Goal: Information Seeking & Learning: Find specific fact

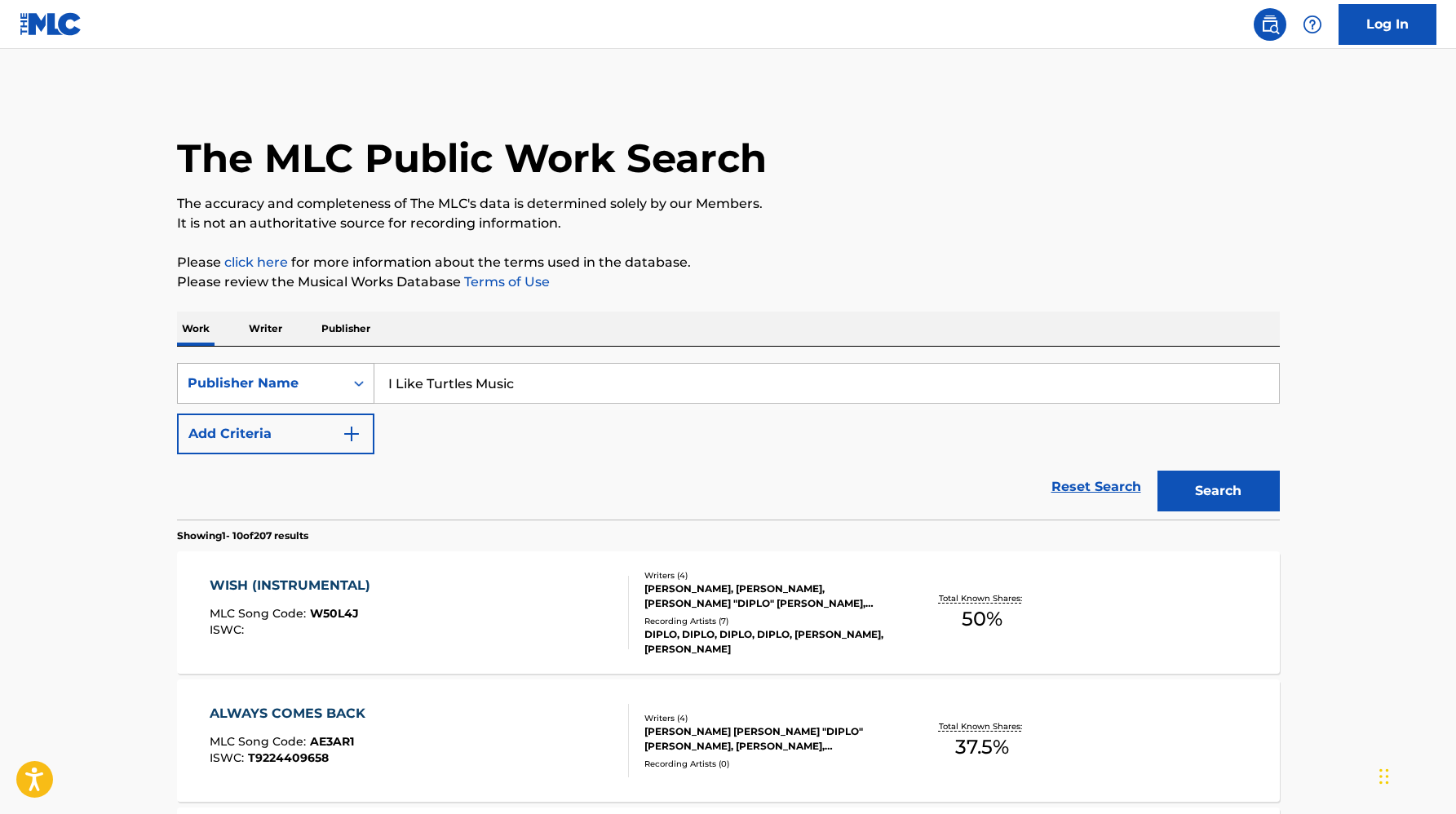
click at [342, 383] on div "Publisher Name" at bounding box center [261, 383] width 167 height 31
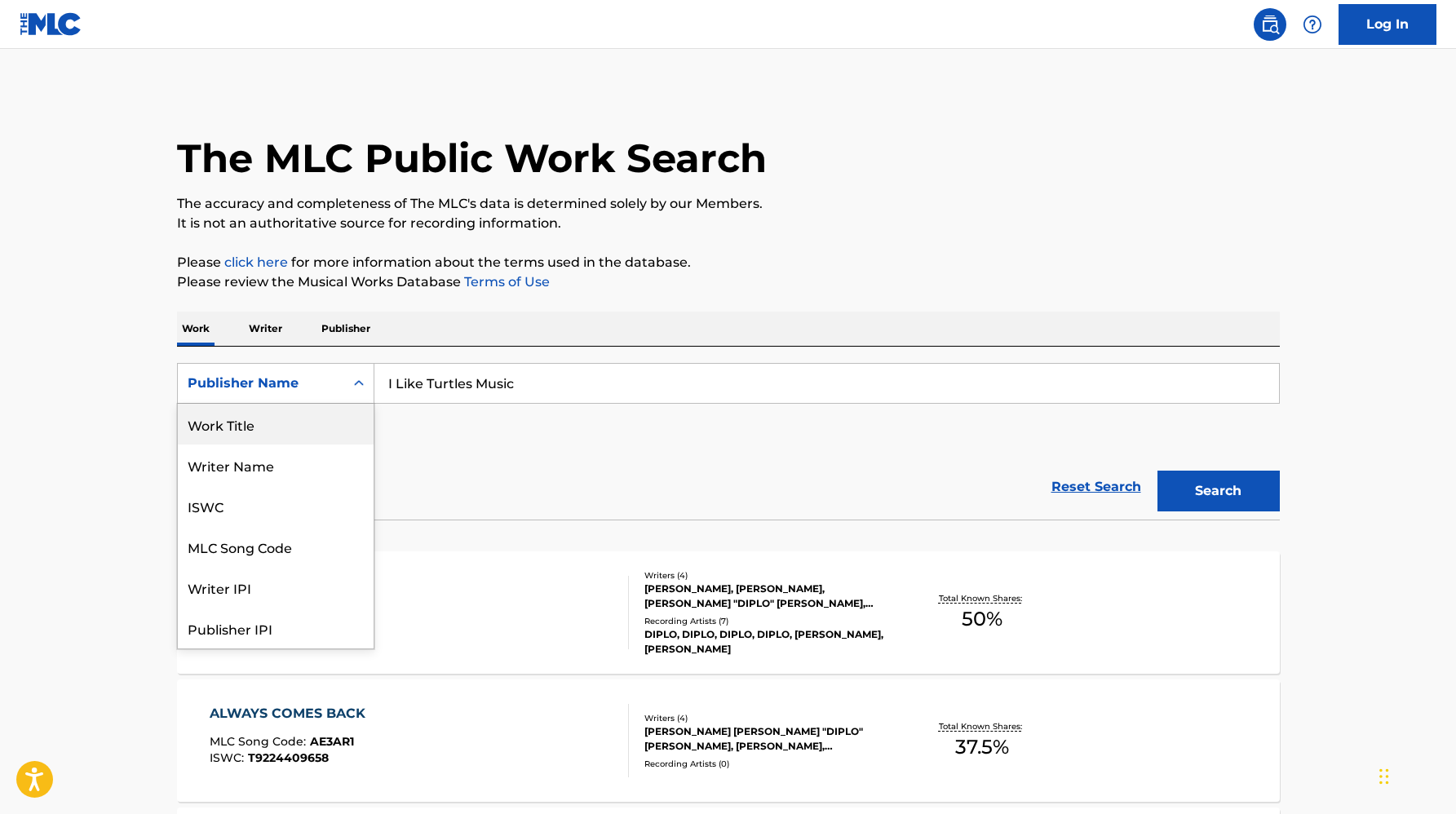
click at [319, 439] on div "Work Title" at bounding box center [276, 424] width 196 height 41
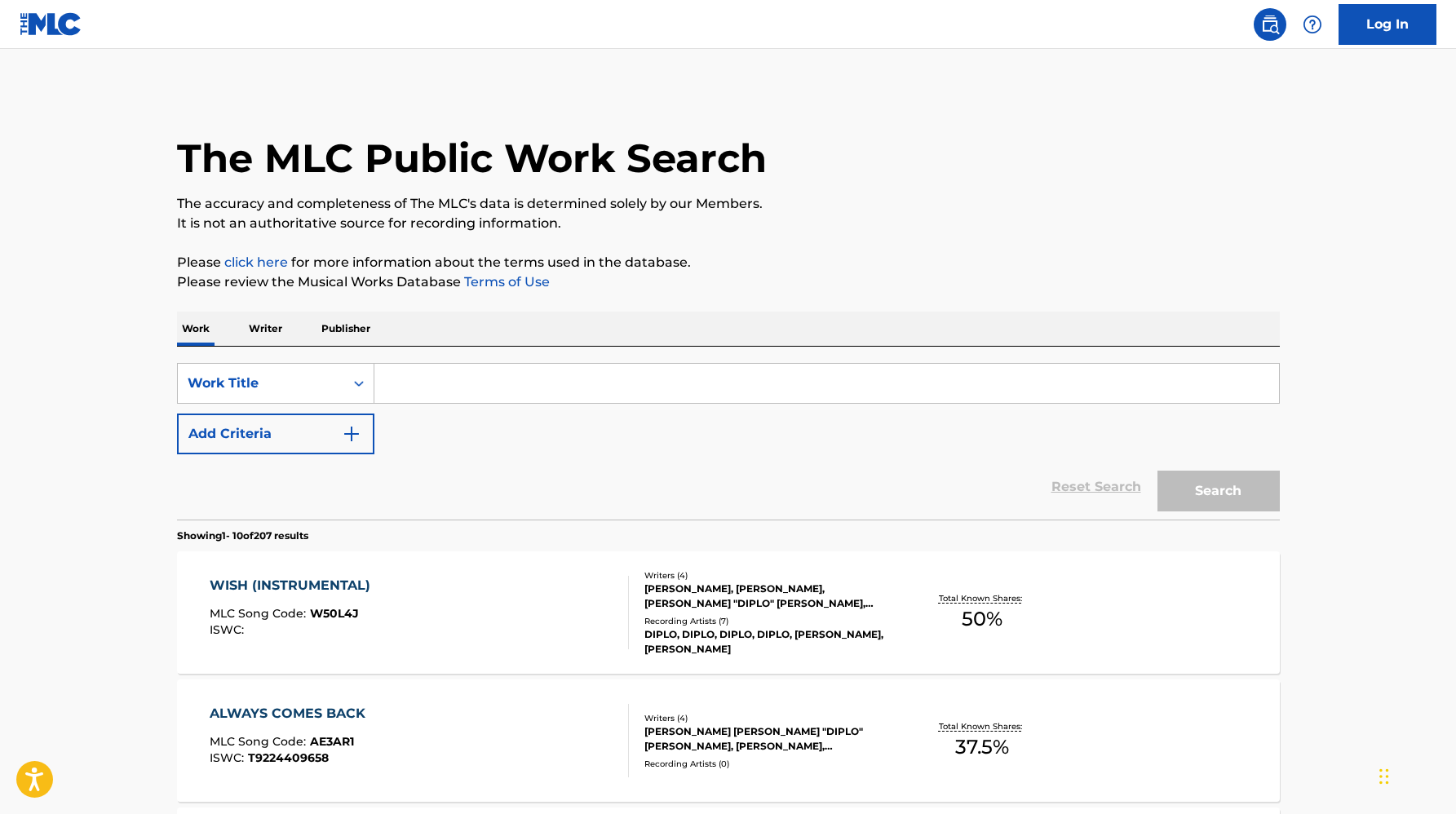
click at [414, 390] on input "Search Form" at bounding box center [826, 383] width 905 height 39
paste input "Only Human"
type input "Only Human"
click at [321, 411] on div "SearchWithCriteria19309ceb-cddb-461d-8eb4-1a140f952722 Work Title Only Human Ad…" at bounding box center [728, 409] width 1102 height 92
click at [327, 434] on button "Add Criteria" at bounding box center [276, 434] width 198 height 41
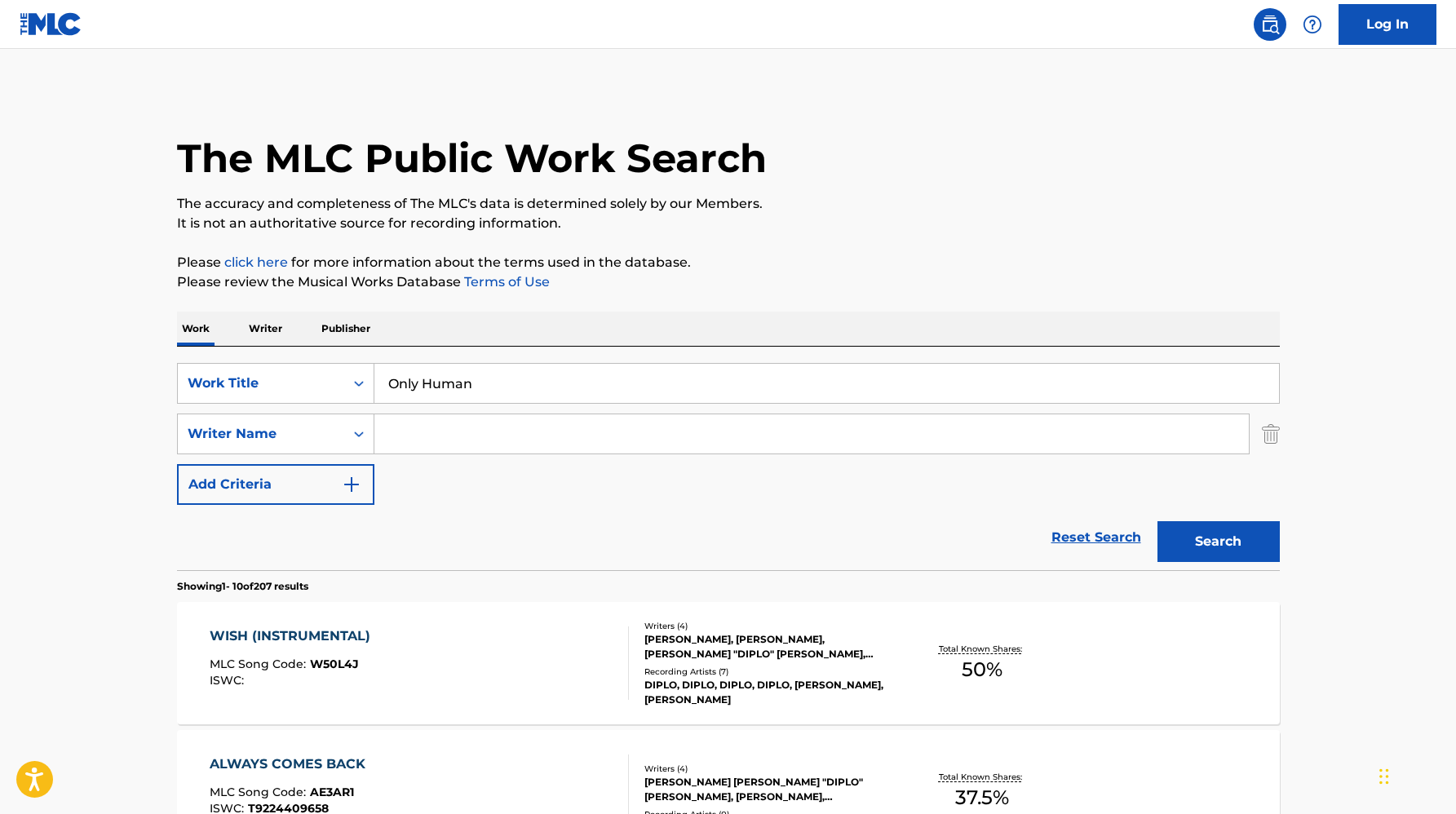
click at [403, 437] on input "Search Form" at bounding box center [811, 434] width 874 height 39
paste input "[PERSON_NAME]"
type input "[PERSON_NAME]"
click at [1158, 521] on button "Search" at bounding box center [1218, 541] width 122 height 41
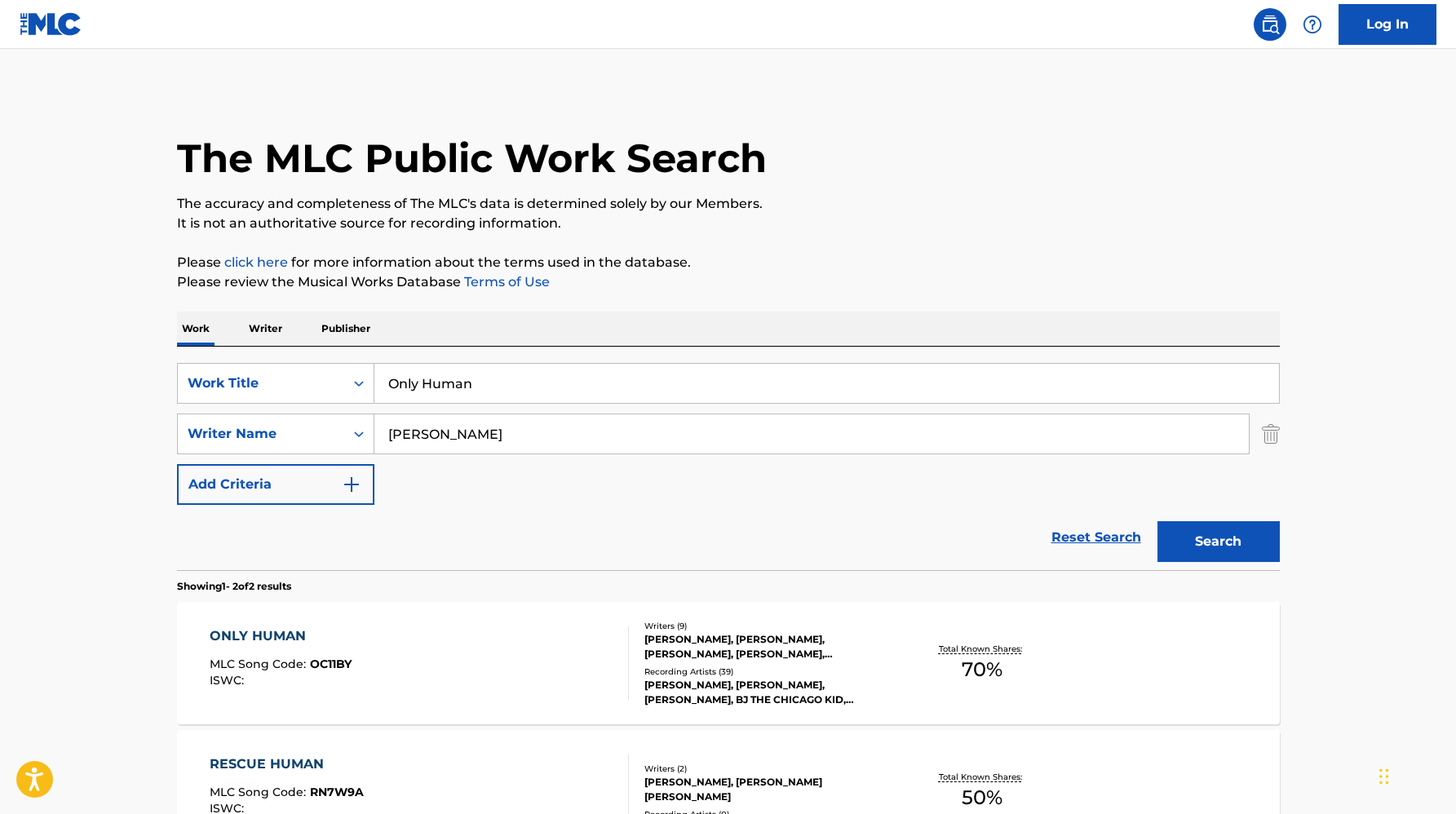
click at [692, 639] on div "[PERSON_NAME], [PERSON_NAME], [PERSON_NAME], [PERSON_NAME], [PERSON_NAME], [PER…" at bounding box center [768, 647] width 247 height 29
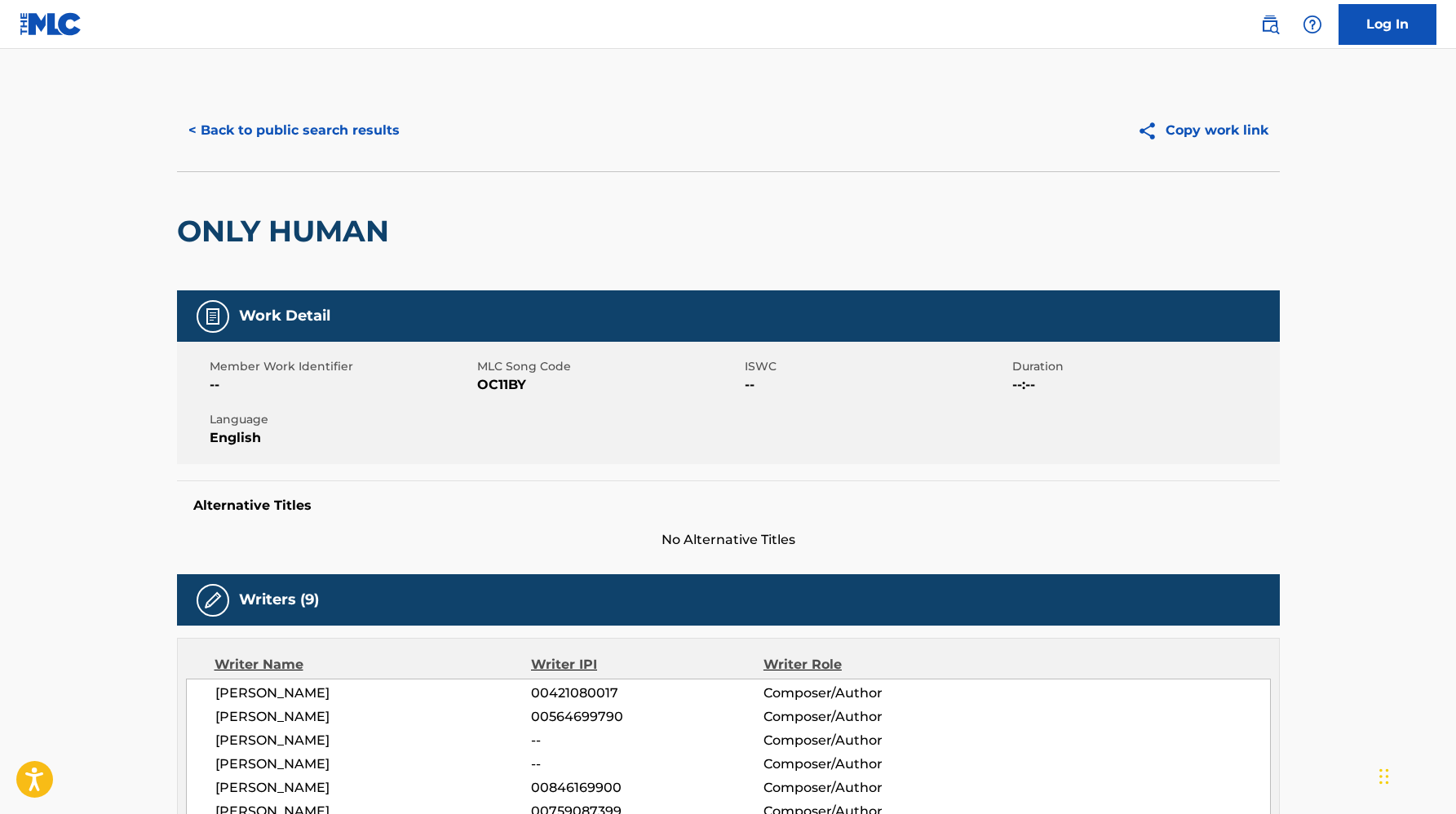
click at [500, 382] on span "OC11BY" at bounding box center [609, 385] width 264 height 20
copy span "OC11BY"
click at [313, 103] on div "< Back to public search results Copy work link" at bounding box center [728, 131] width 1102 height 82
click at [313, 136] on button "< Back to public search results" at bounding box center [294, 131] width 234 height 41
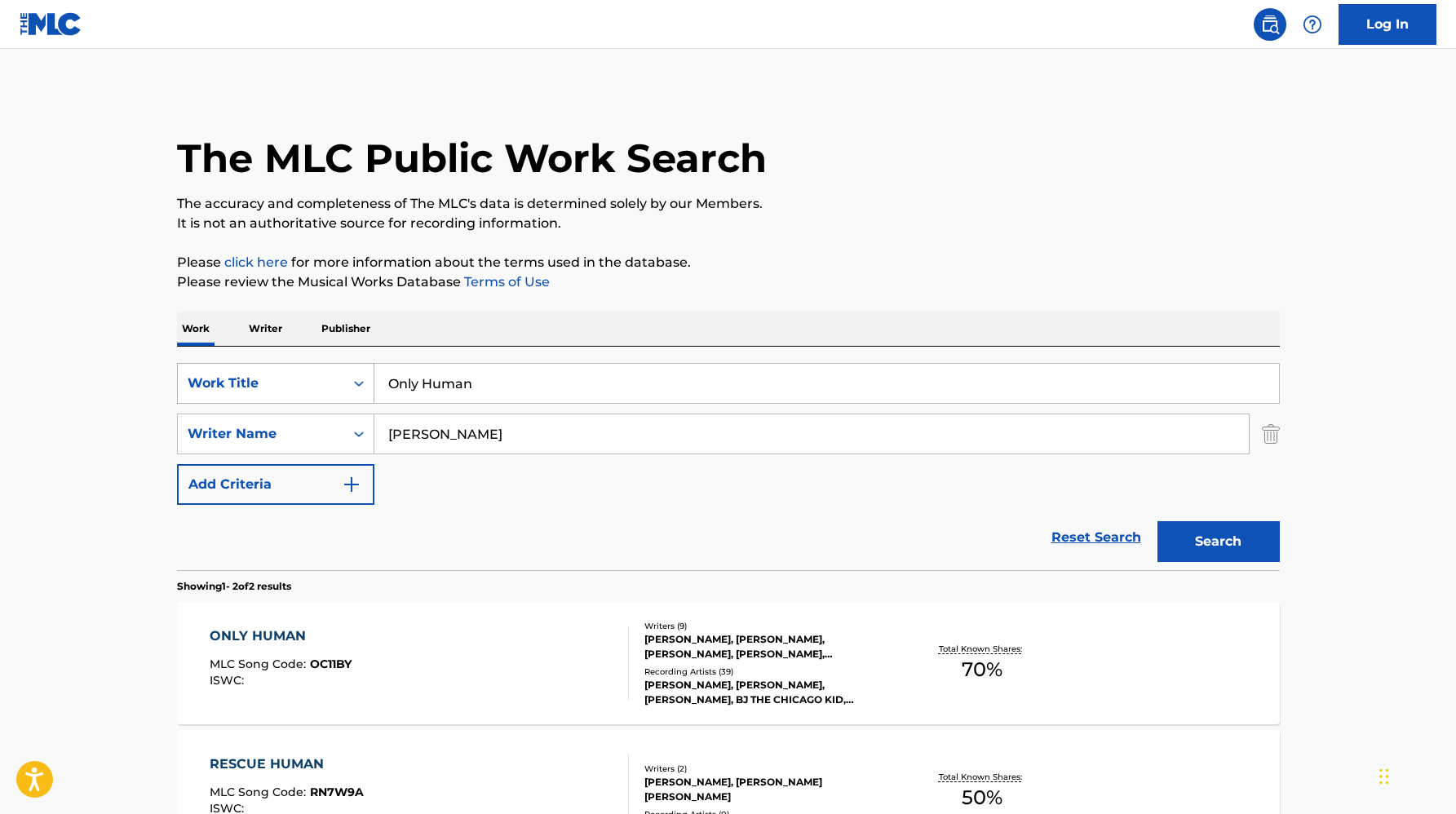
click at [289, 397] on div "Work Title" at bounding box center [261, 383] width 167 height 31
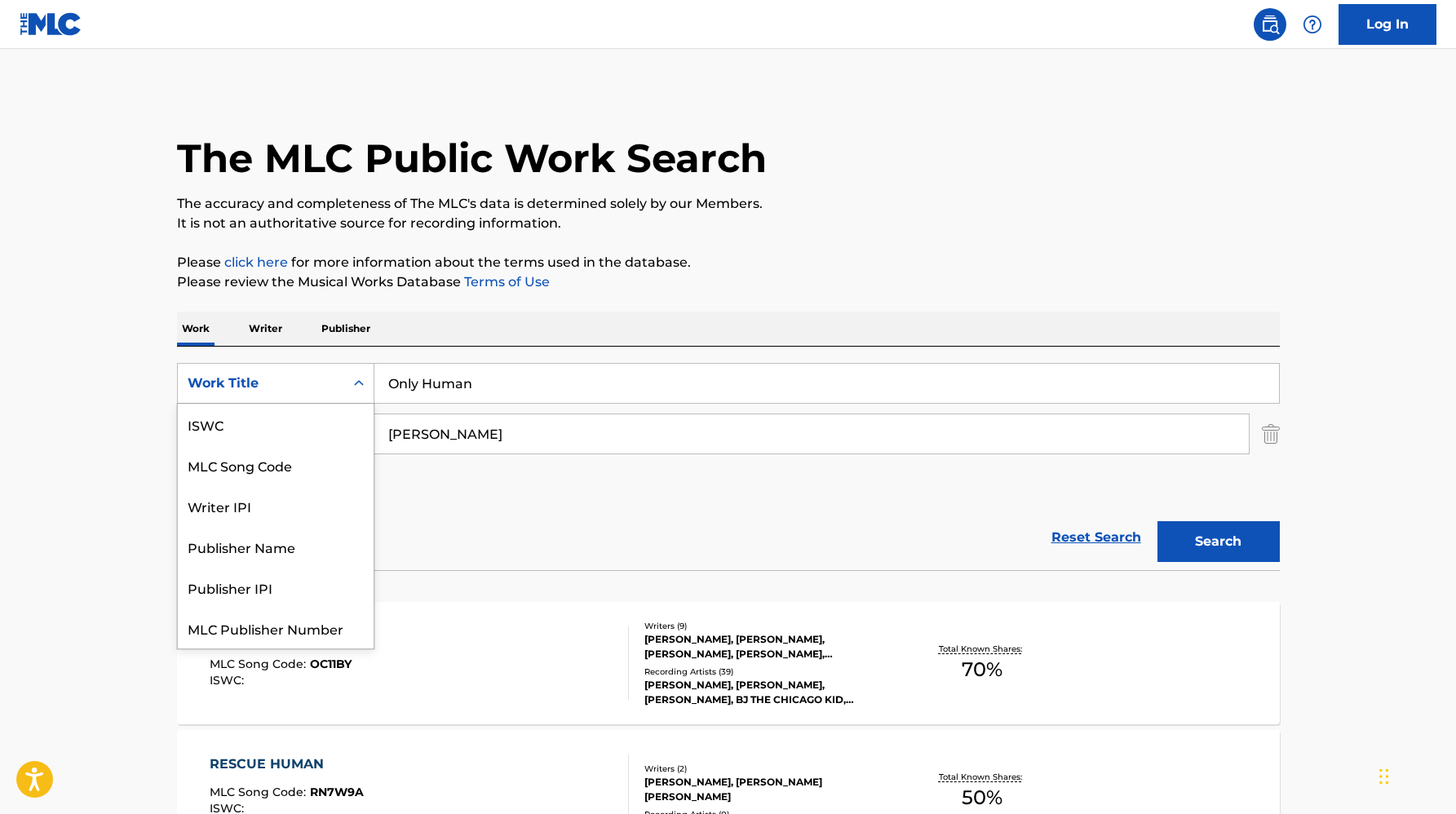
scroll to position [41, 0]
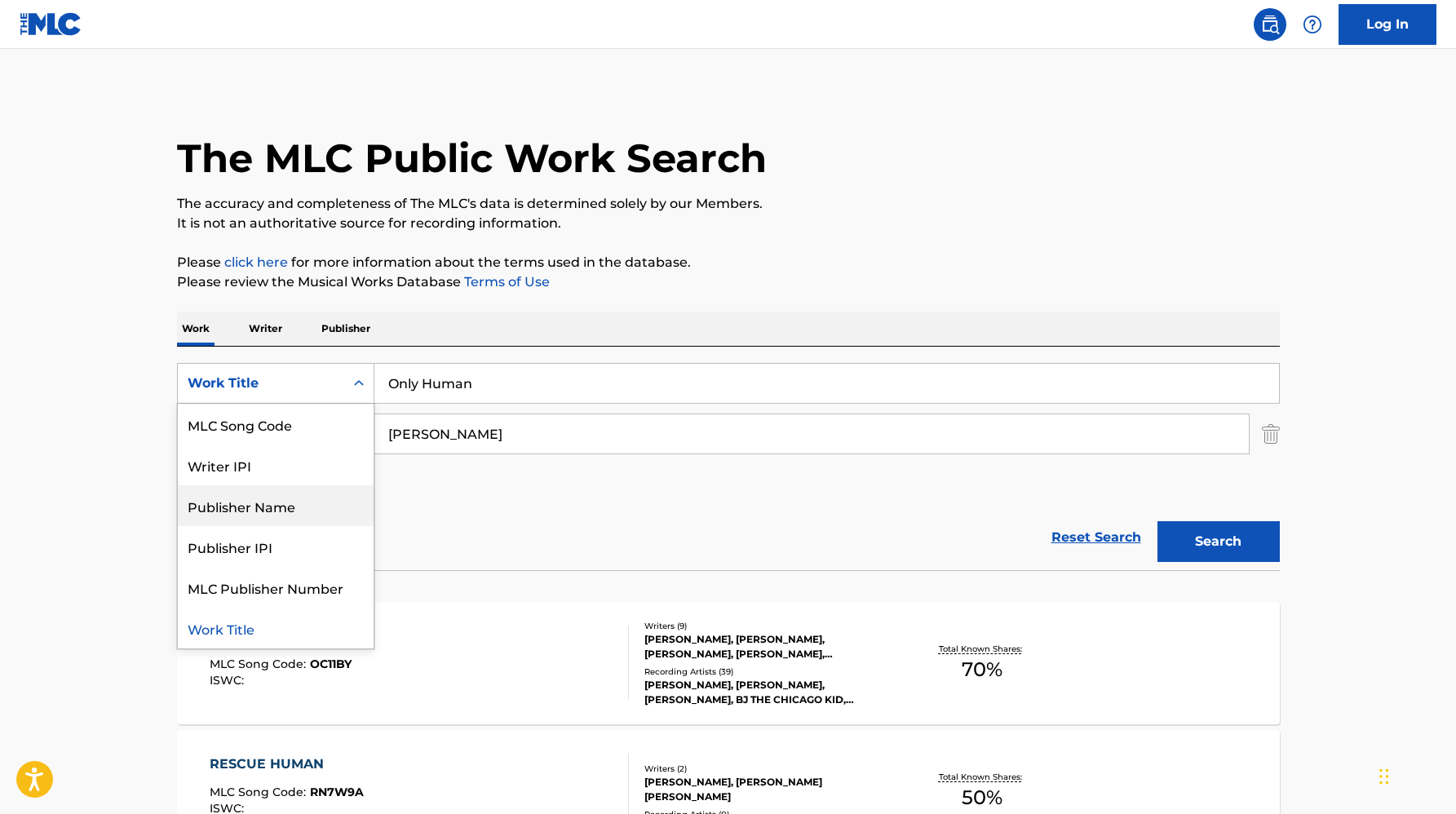
click at [284, 492] on div "Publisher Name" at bounding box center [276, 506] width 196 height 41
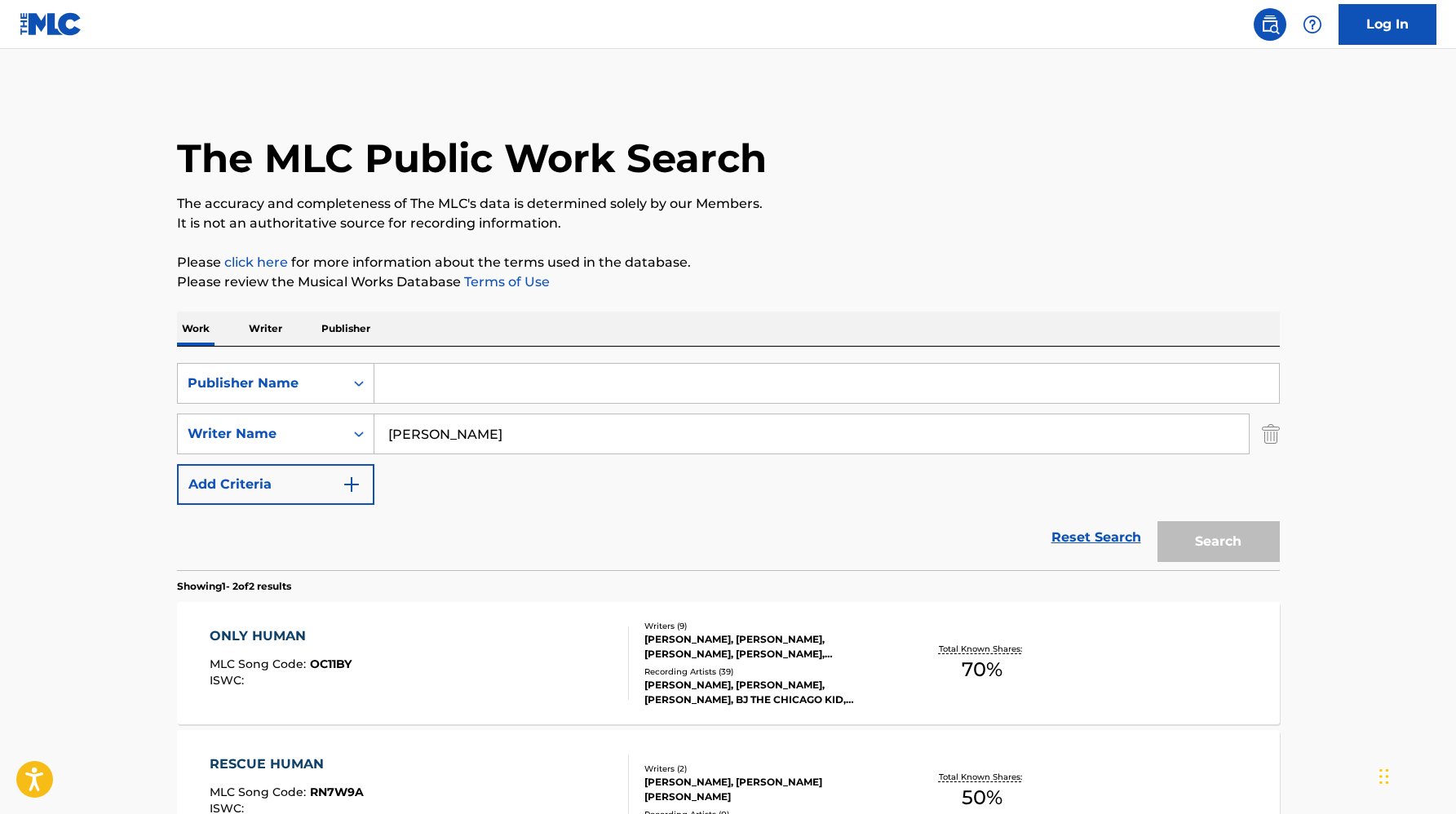
click at [419, 439] on input "SMYTHE" at bounding box center [811, 434] width 874 height 39
click at [428, 383] on input "Search Form" at bounding box center [826, 383] width 905 height 39
paste input "ROSSIO MUSIC PUBLISHING"
click at [1158, 521] on button "Search" at bounding box center [1218, 541] width 122 height 41
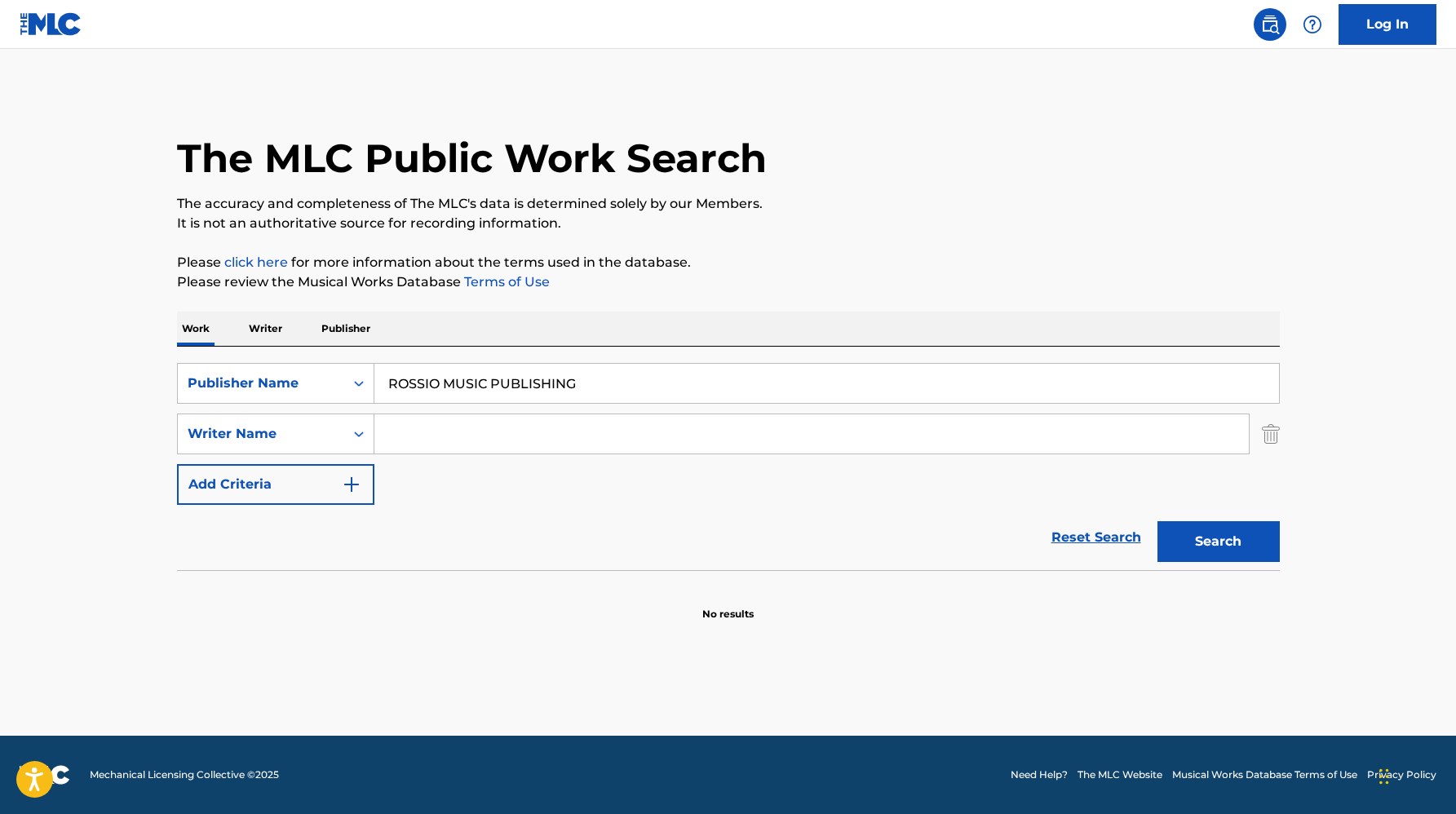
click at [460, 387] on input "ROSSIO MUSIC PUBLISHING" at bounding box center [826, 383] width 905 height 39
paste input "T9301699014"
type input "T9301699014"
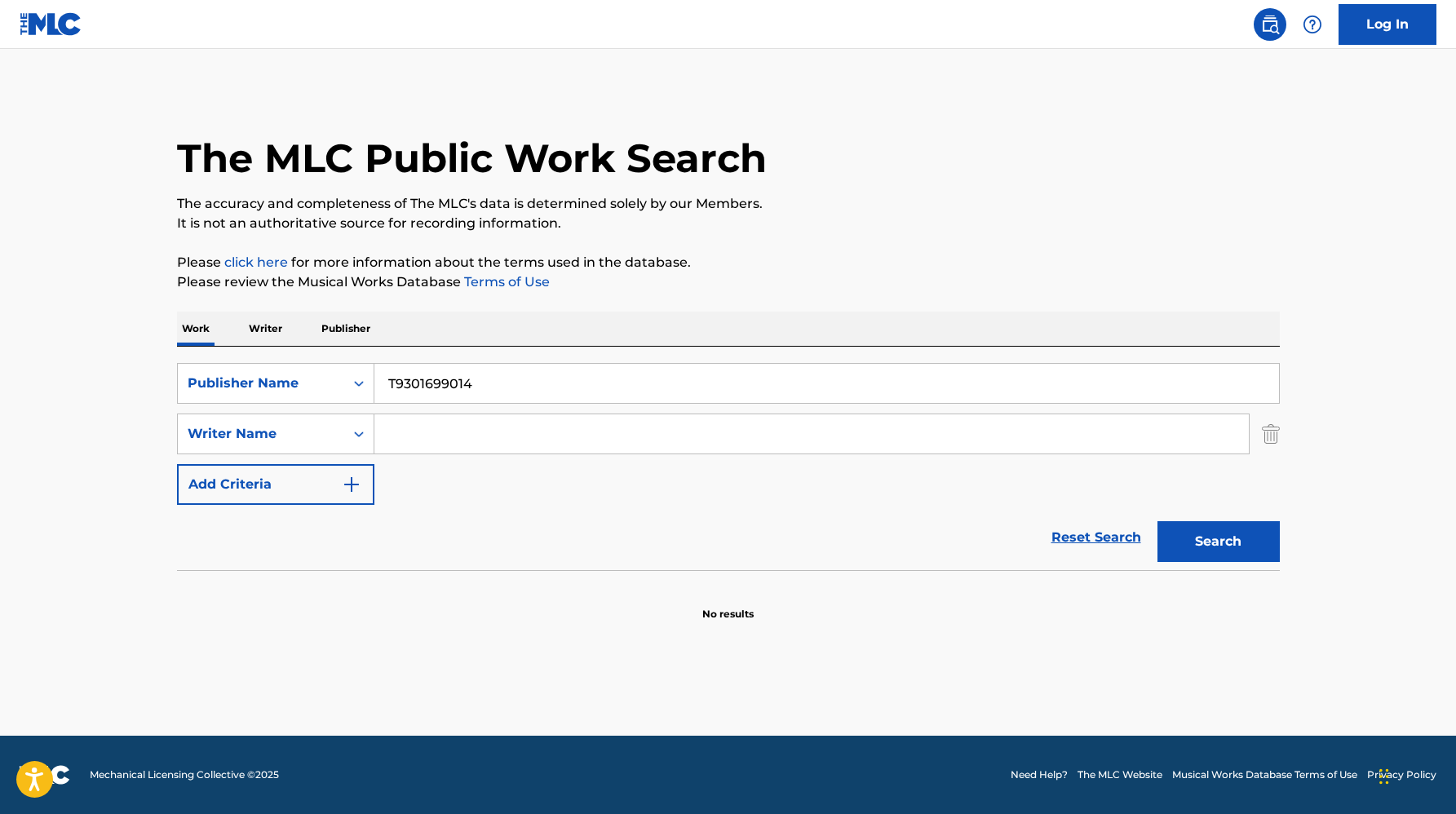
click at [1158, 521] on button "Search" at bounding box center [1218, 541] width 122 height 41
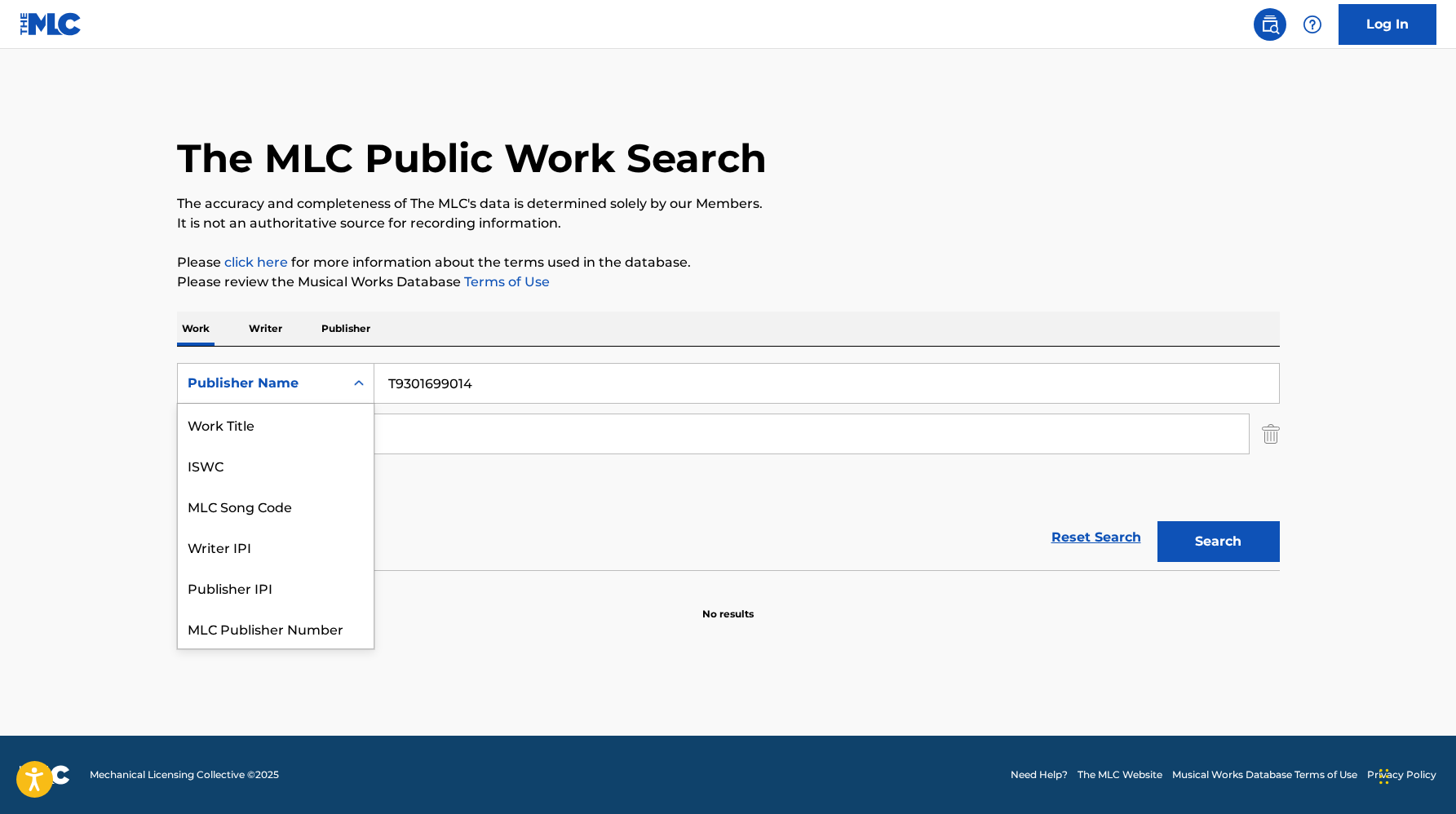
click at [335, 387] on div "Publisher Name" at bounding box center [261, 383] width 167 height 31
click at [322, 428] on div "ISWC" at bounding box center [276, 424] width 196 height 41
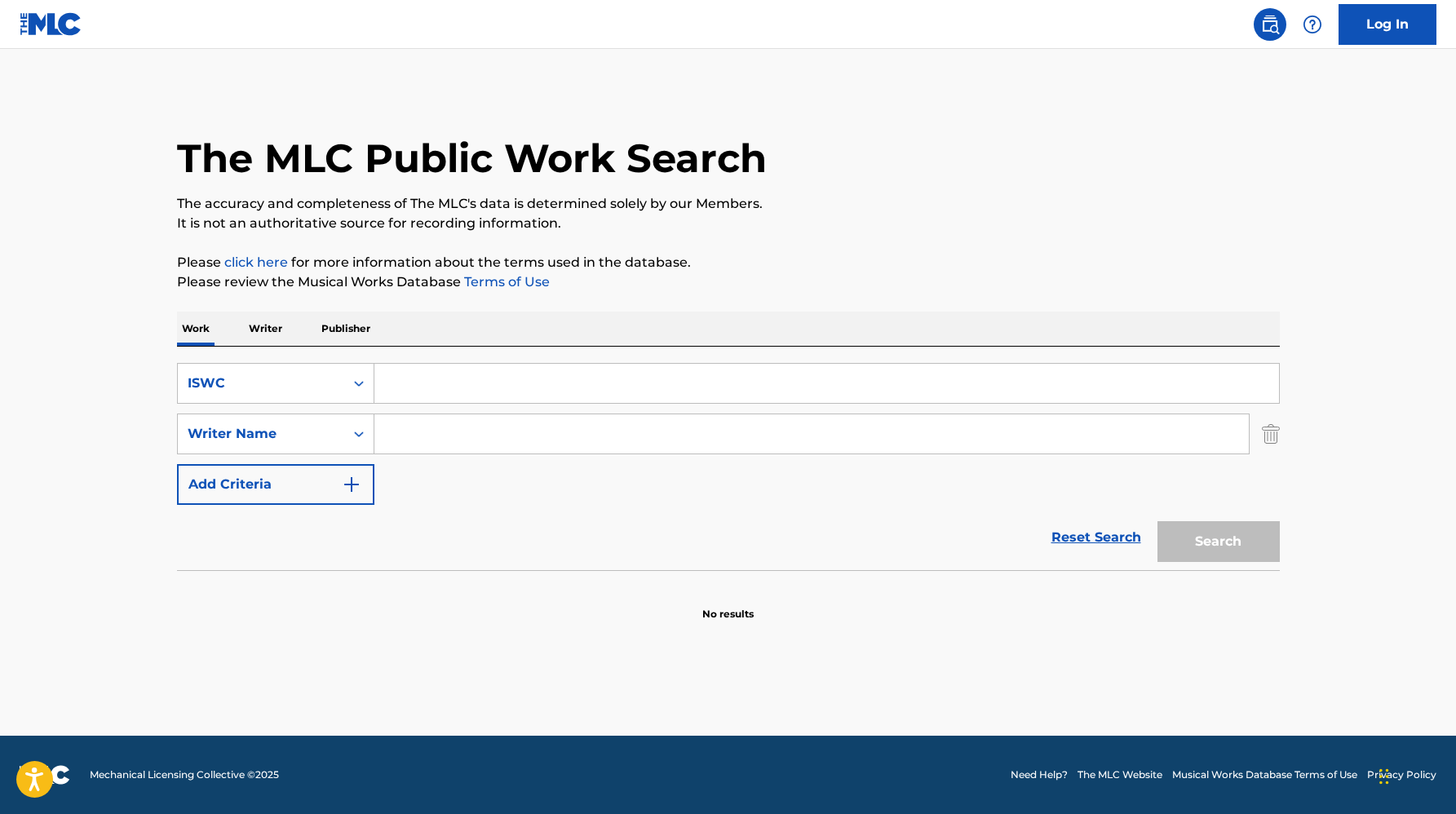
click at [495, 399] on input "Search Form" at bounding box center [826, 383] width 905 height 39
paste input "T9301699014"
type input "T9301699014"
click at [1239, 545] on button "Search" at bounding box center [1218, 541] width 122 height 41
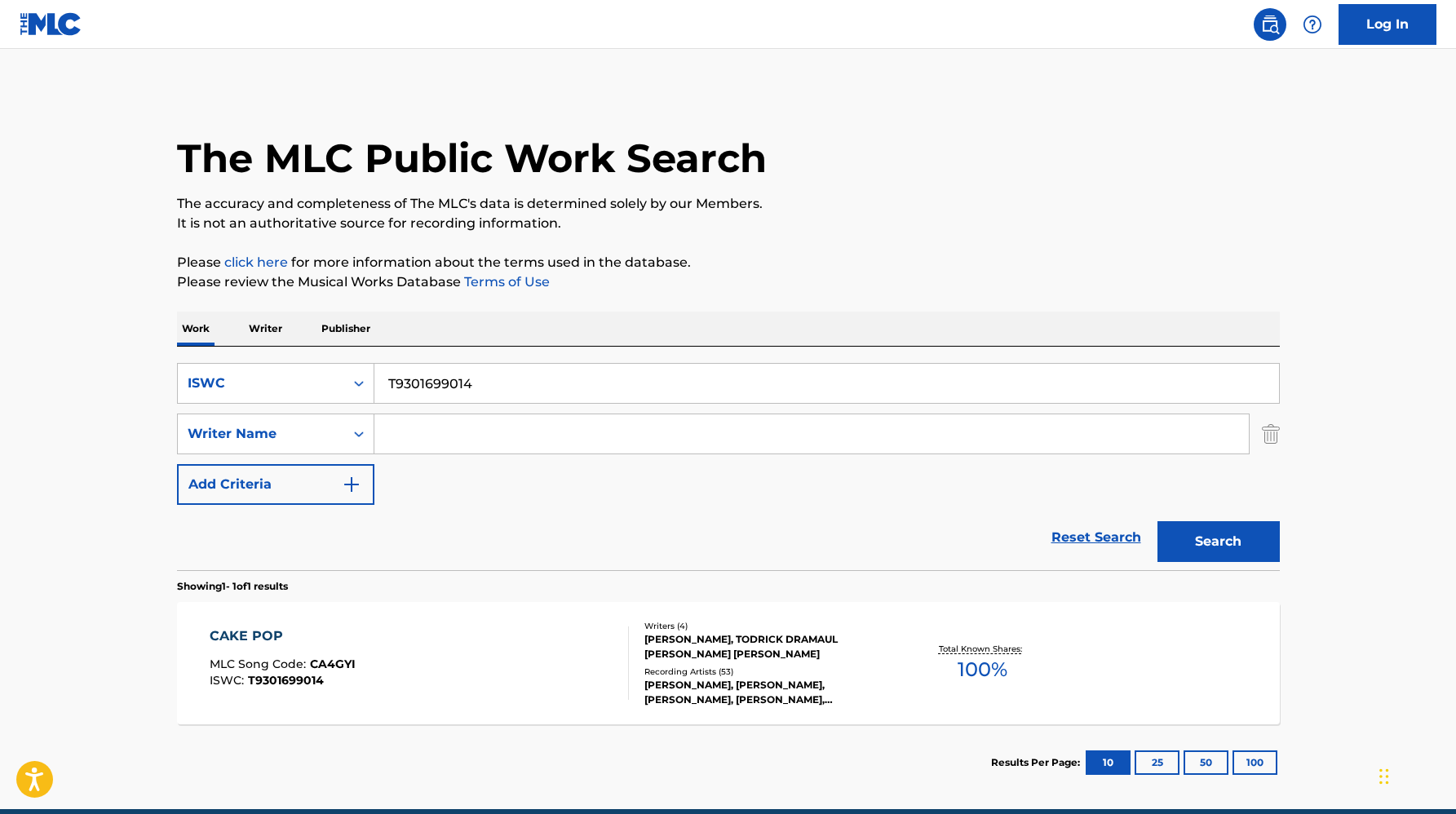
click at [785, 625] on div "Writers ( 4 )" at bounding box center [768, 626] width 247 height 12
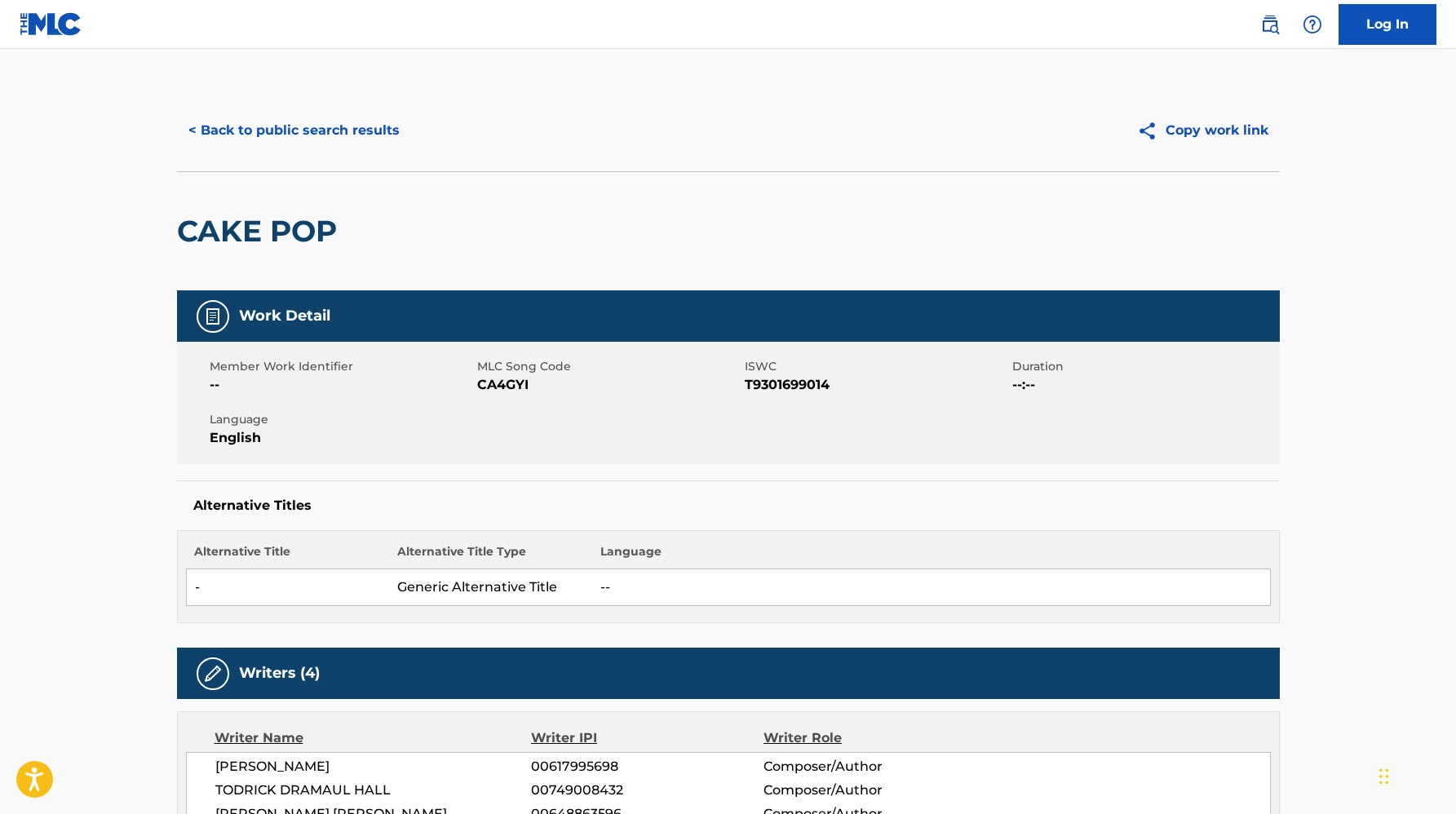
click at [337, 137] on button "< Back to public search results" at bounding box center [294, 131] width 234 height 41
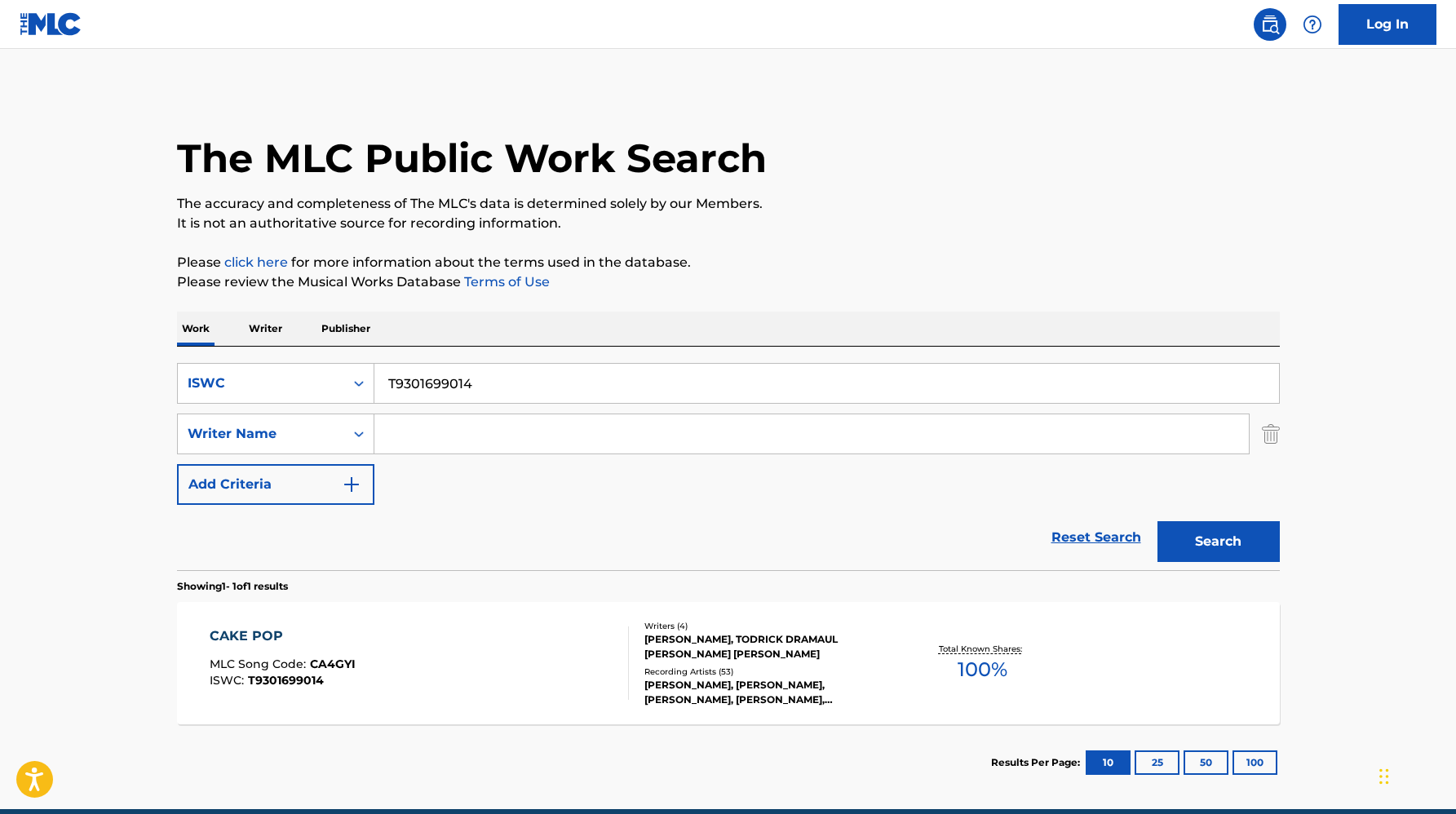
click at [438, 394] on input "T9301699014" at bounding box center [826, 383] width 905 height 39
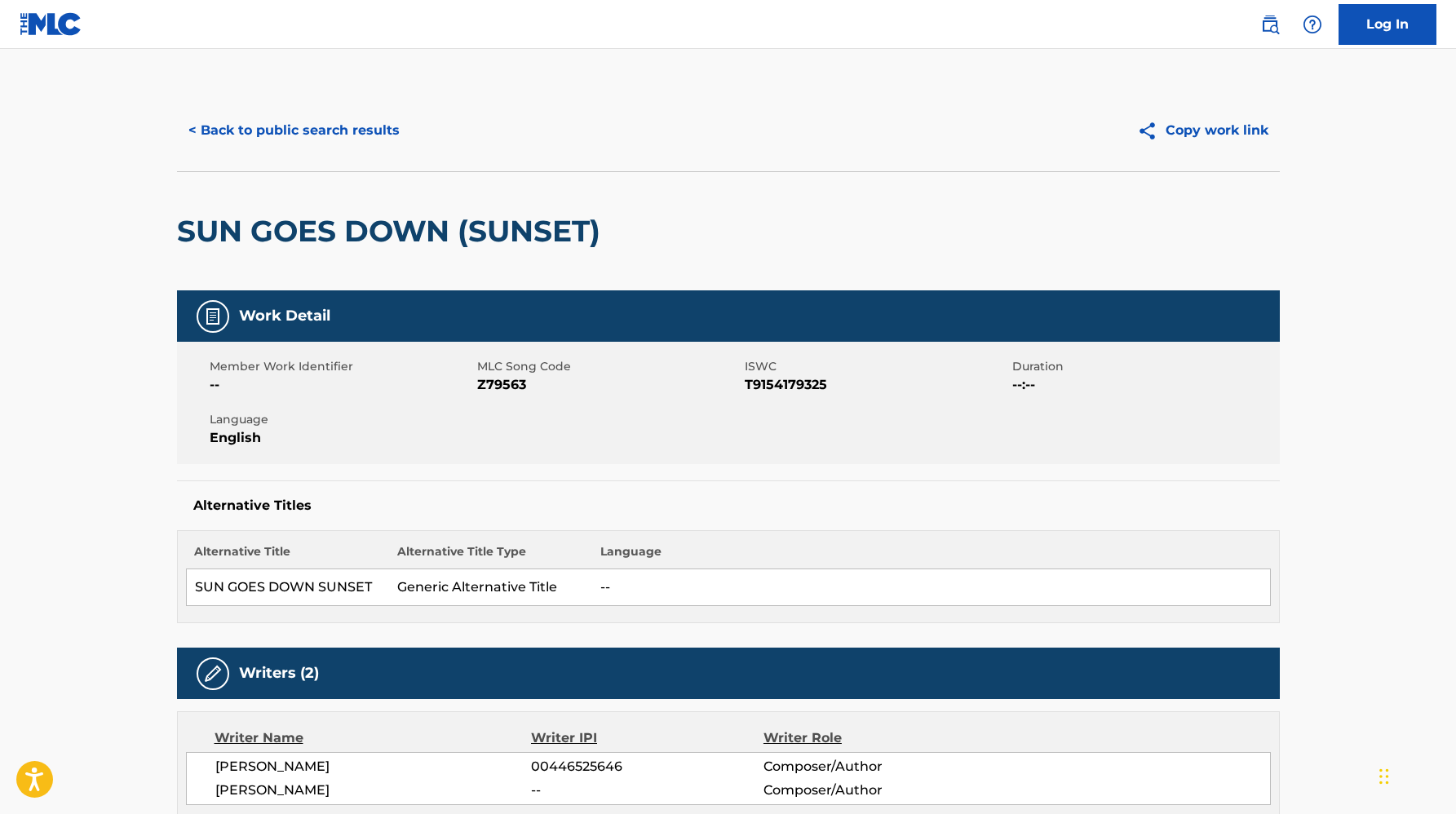
click at [236, 131] on button "< Back to public search results" at bounding box center [294, 131] width 234 height 41
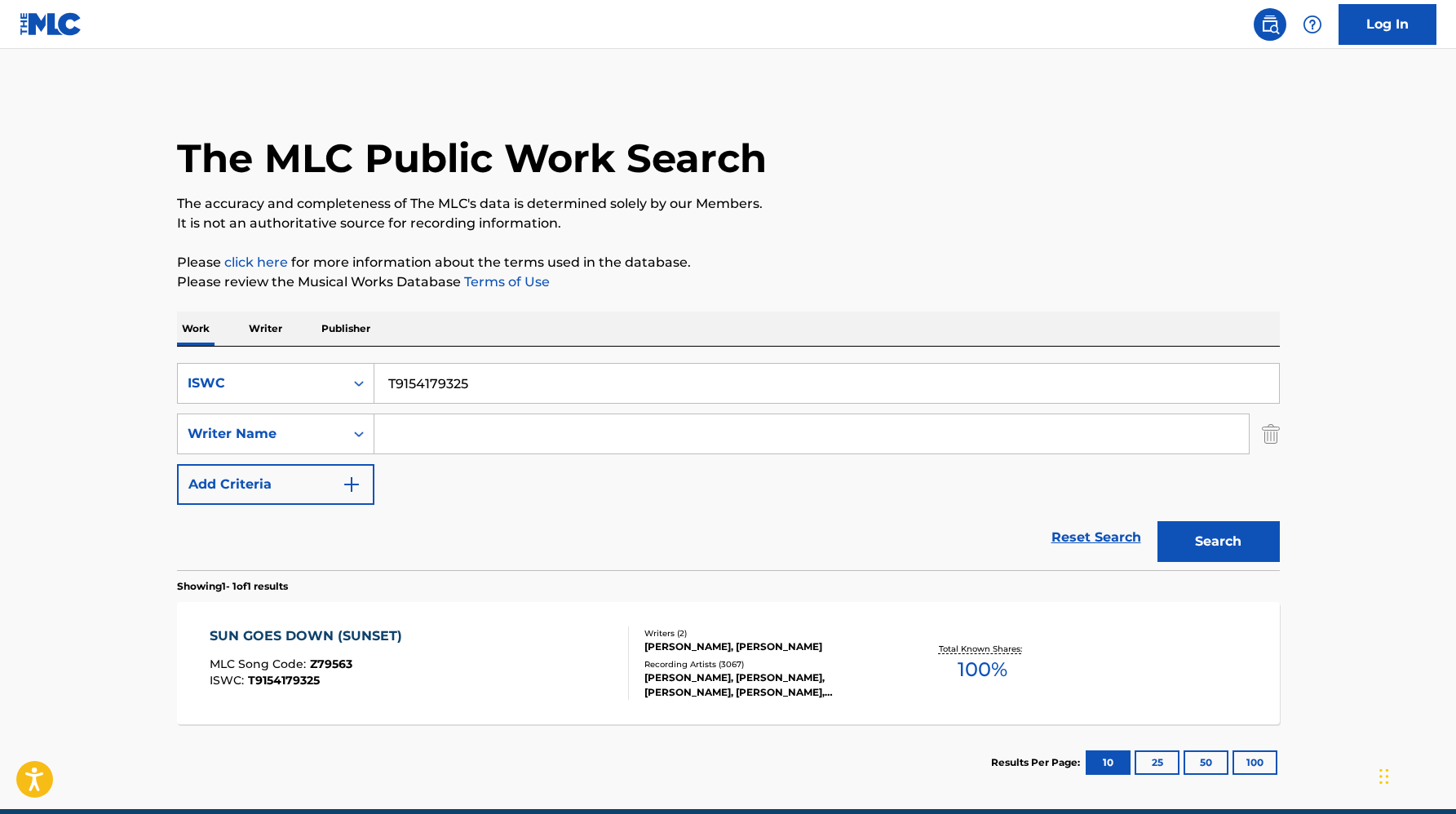
click at [416, 381] on input "T9154179325" at bounding box center [826, 383] width 905 height 39
paste input "24935866"
type input "T9249358665"
click at [1158, 521] on button "Search" at bounding box center [1218, 541] width 122 height 41
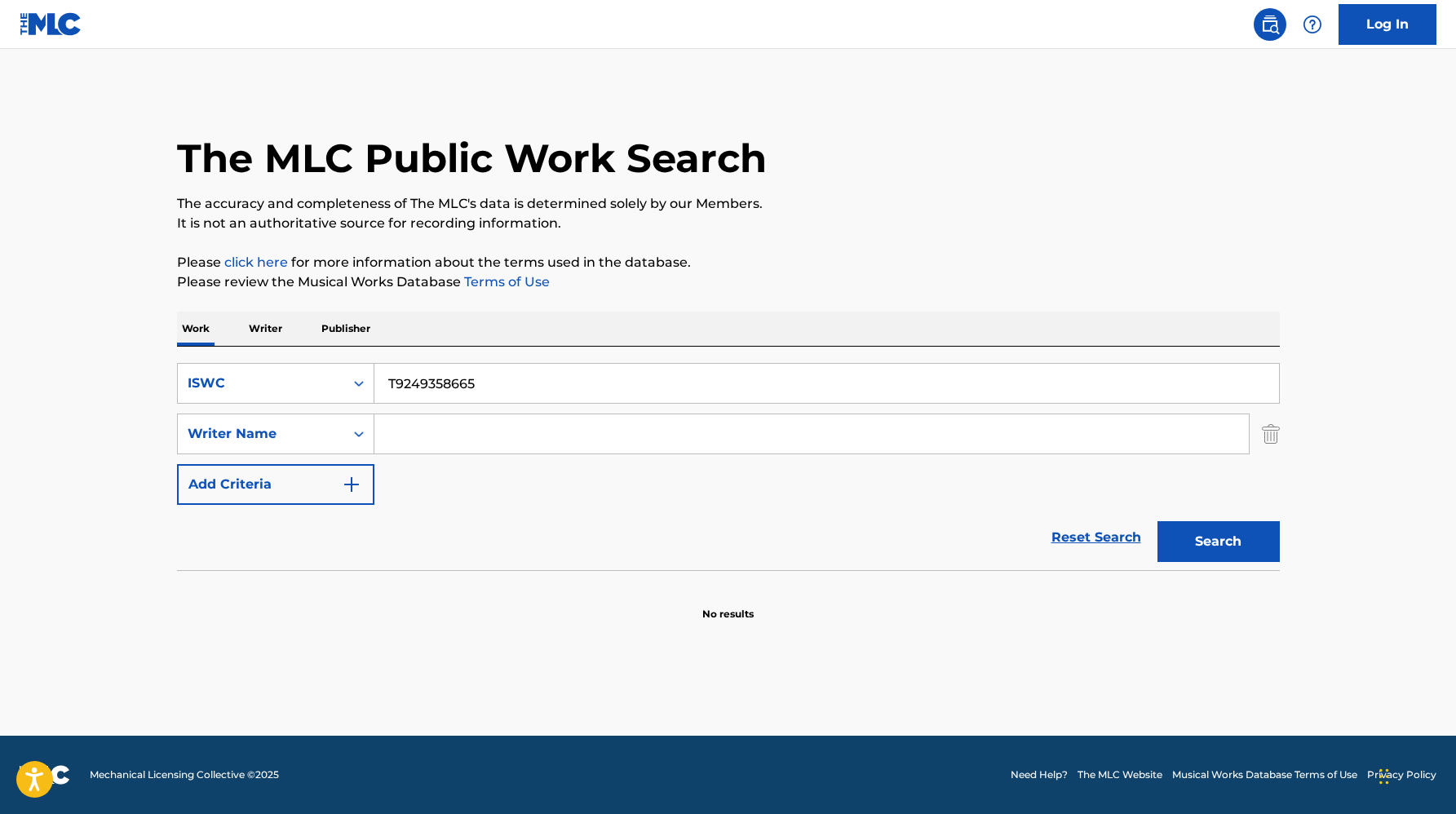
click at [444, 385] on input "T9249358665" at bounding box center [826, 383] width 905 height 39
click at [1158, 521] on button "Search" at bounding box center [1218, 541] width 122 height 41
click at [310, 388] on div "ISWC" at bounding box center [261, 383] width 147 height 20
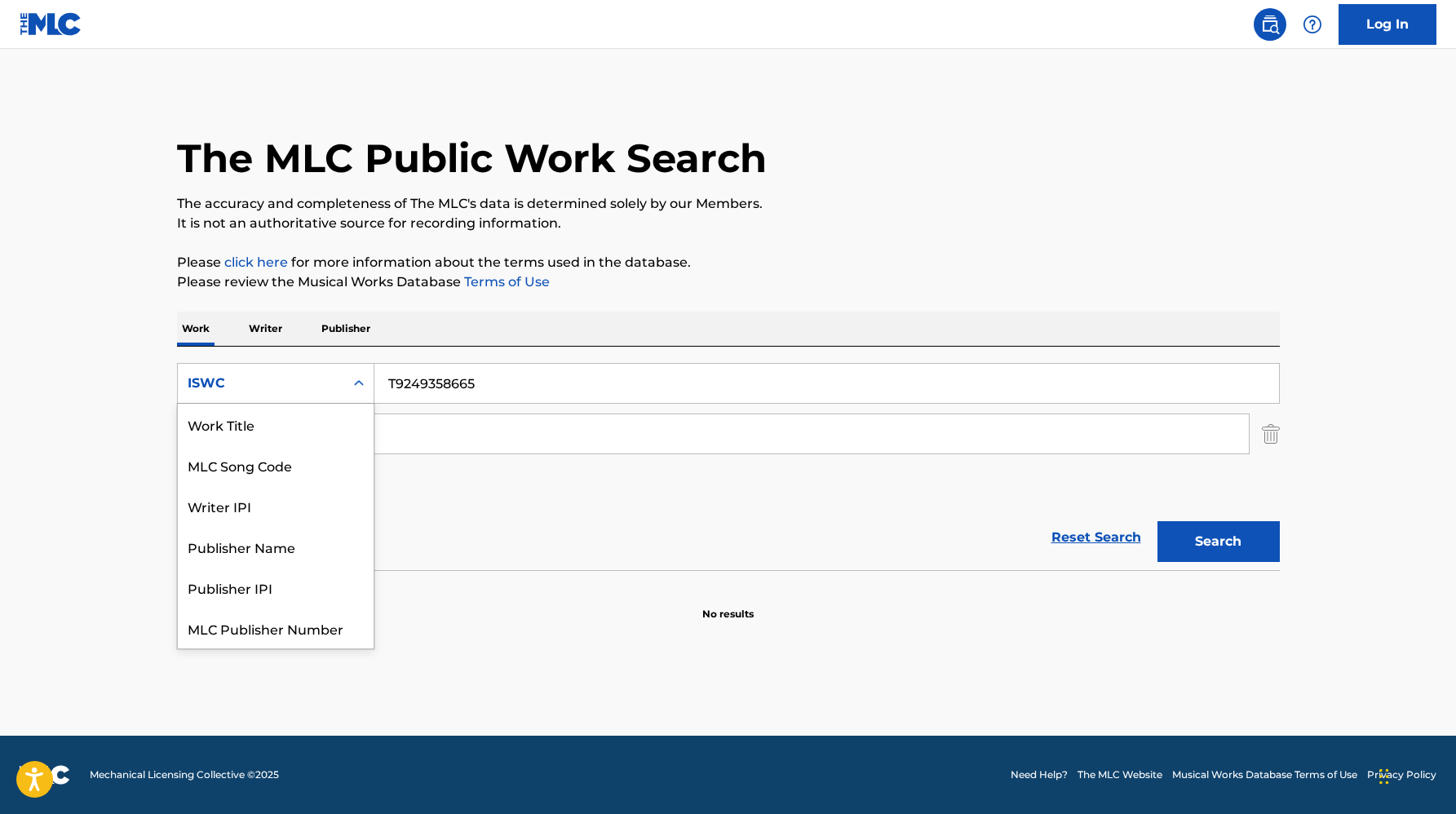
scroll to position [41, 0]
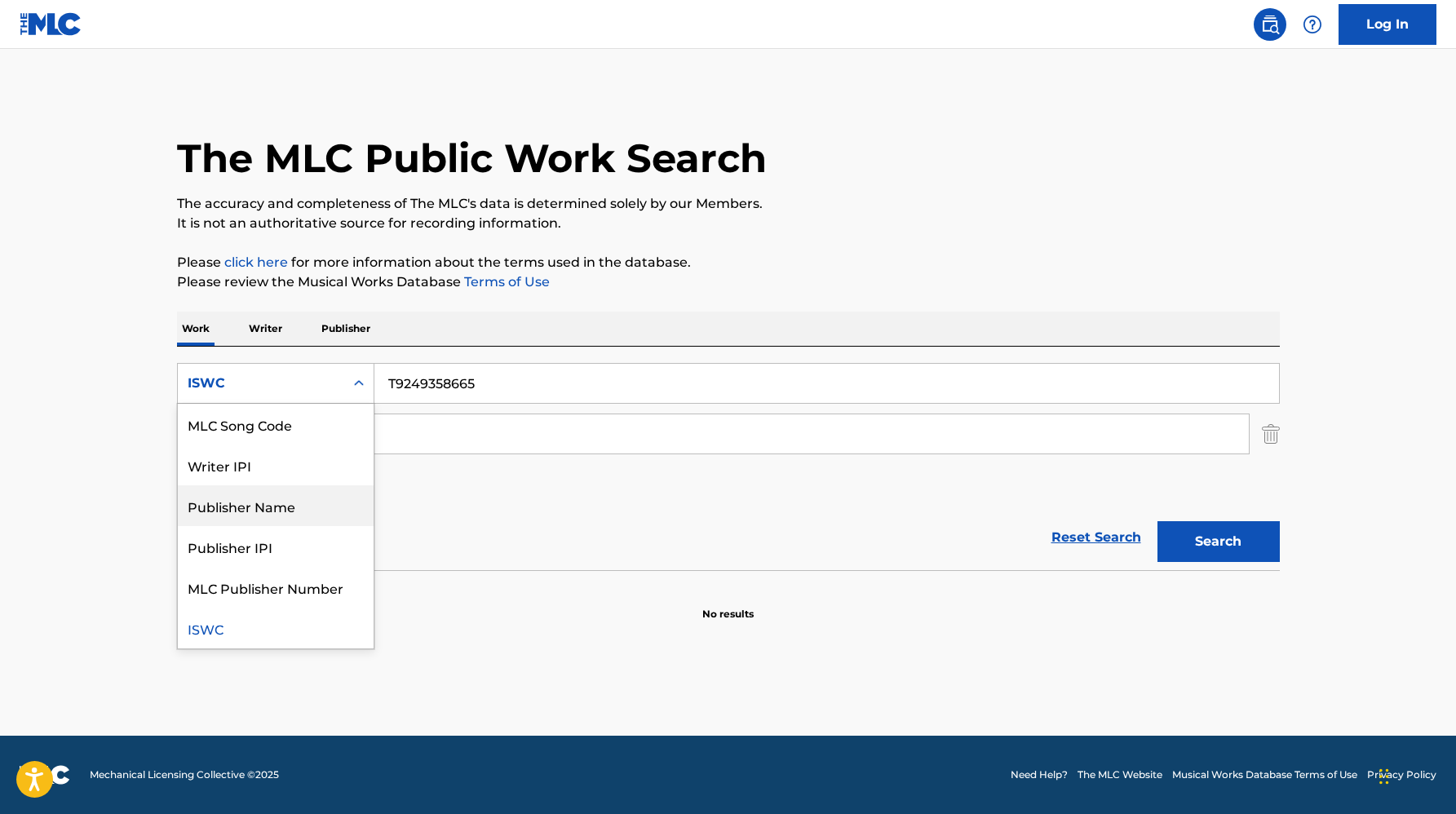
click at [293, 509] on div "Publisher Name" at bounding box center [276, 506] width 196 height 41
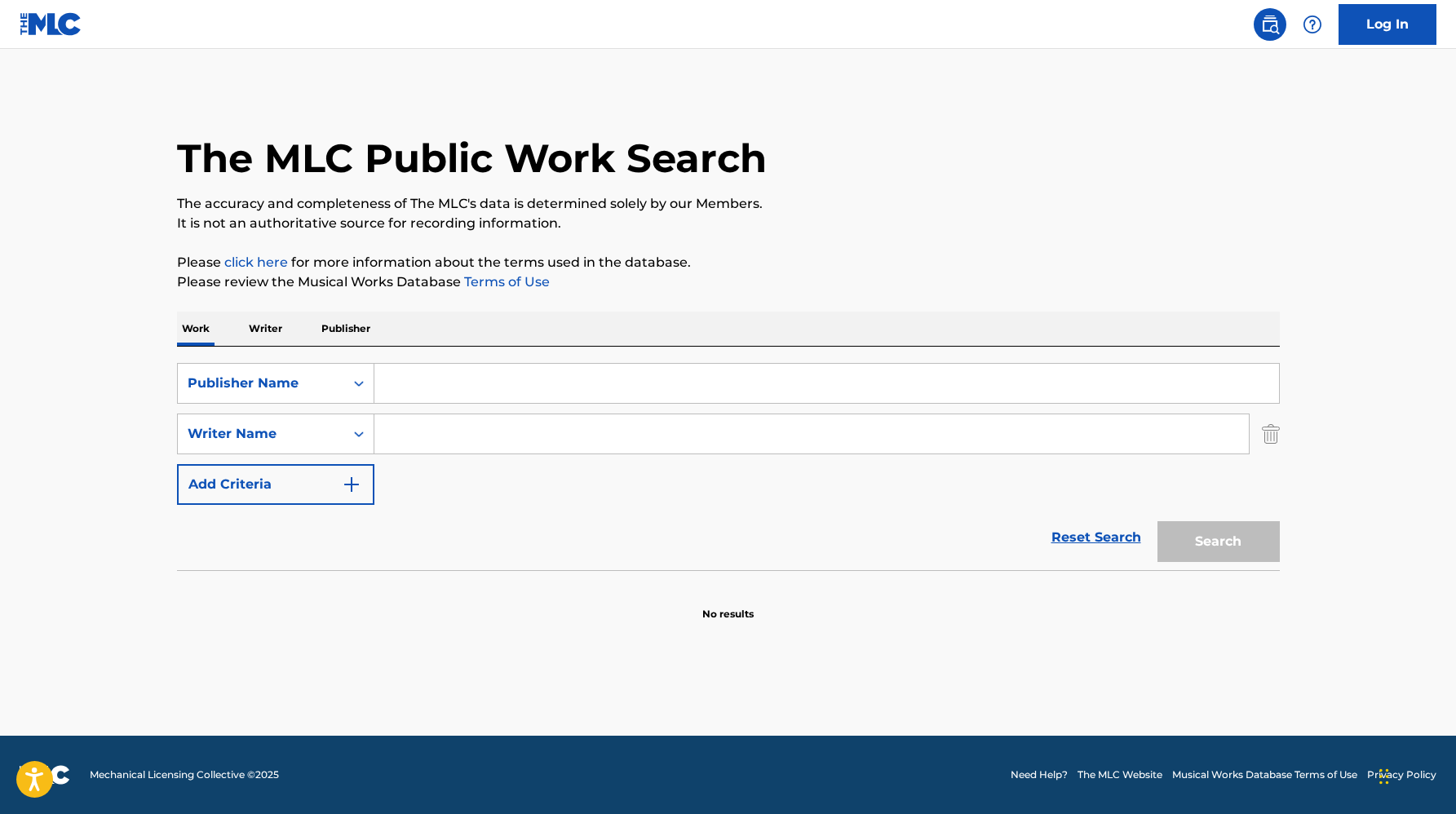
click at [412, 387] on input "Search Form" at bounding box center [826, 383] width 905 height 39
paste input "[PERSON_NAME] MUSIC PUBLISHING"
type input "[PERSON_NAME] MUSIC PUBLISHING"
click at [1158, 521] on button "Search" at bounding box center [1218, 541] width 122 height 41
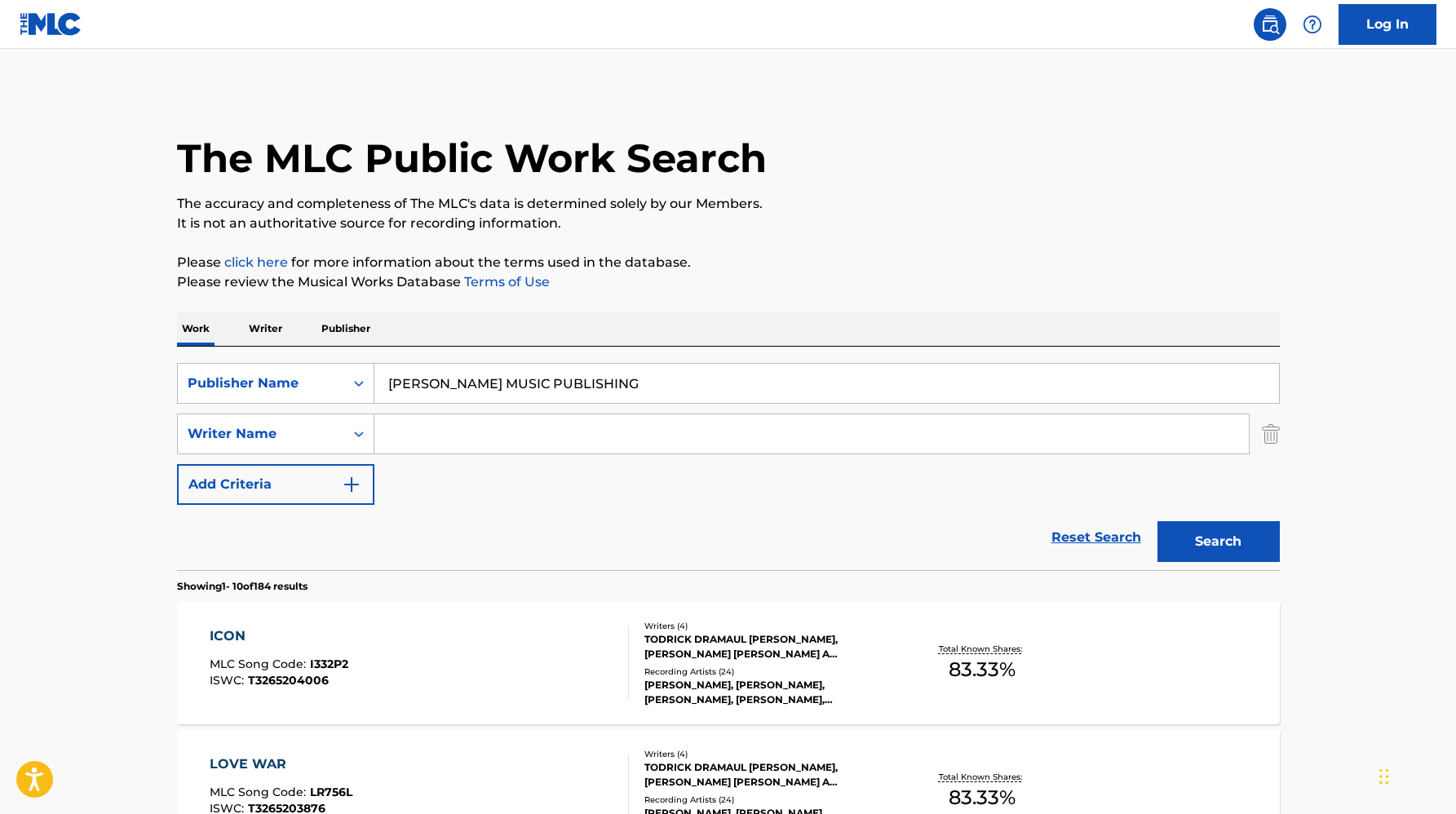
click at [723, 657] on div "TODRICK DRAMAUL [PERSON_NAME], [PERSON_NAME] [PERSON_NAME] A [PERSON_NAME]" at bounding box center [768, 647] width 247 height 29
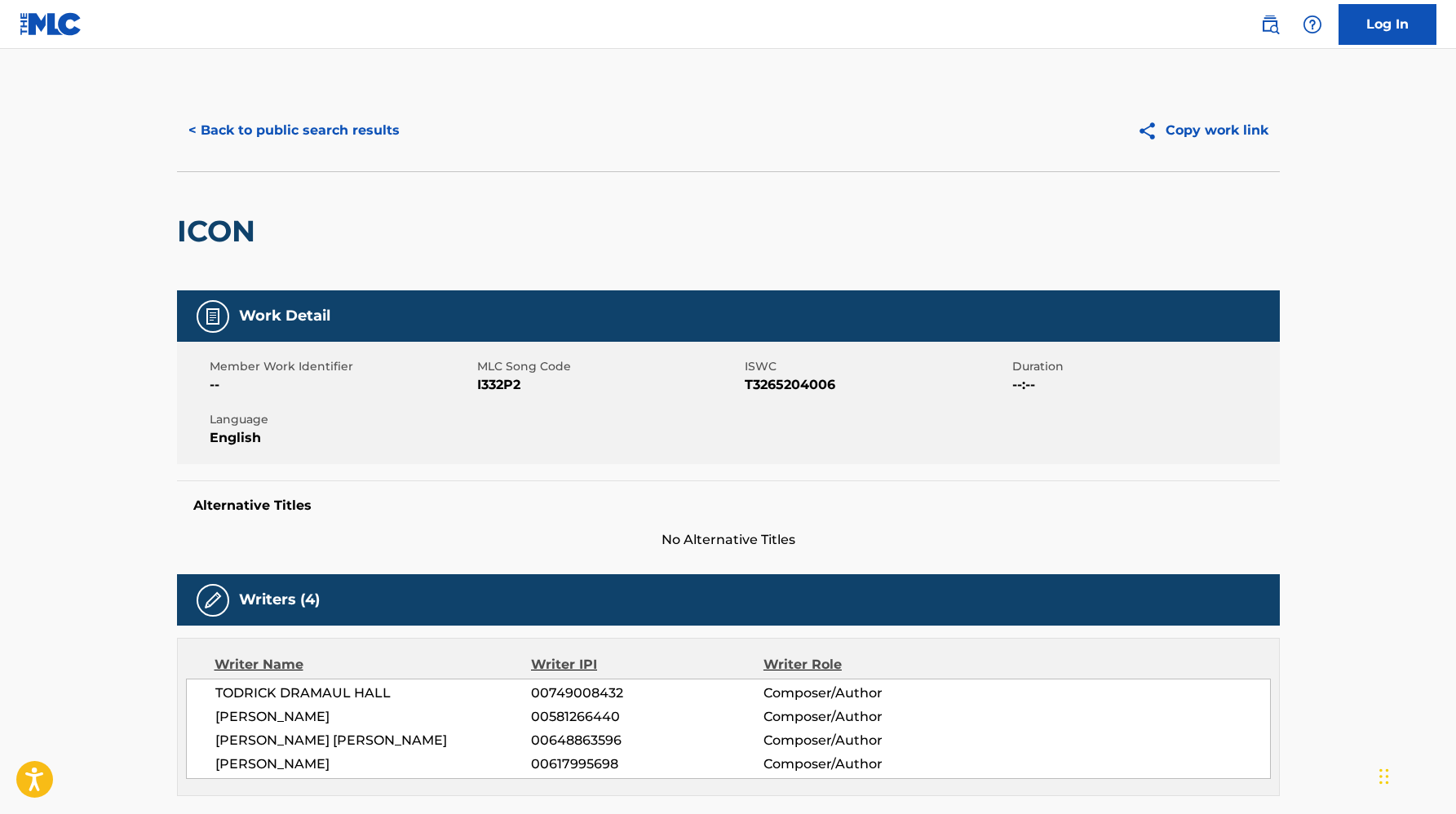
click at [276, 126] on button "< Back to public search results" at bounding box center [294, 131] width 234 height 41
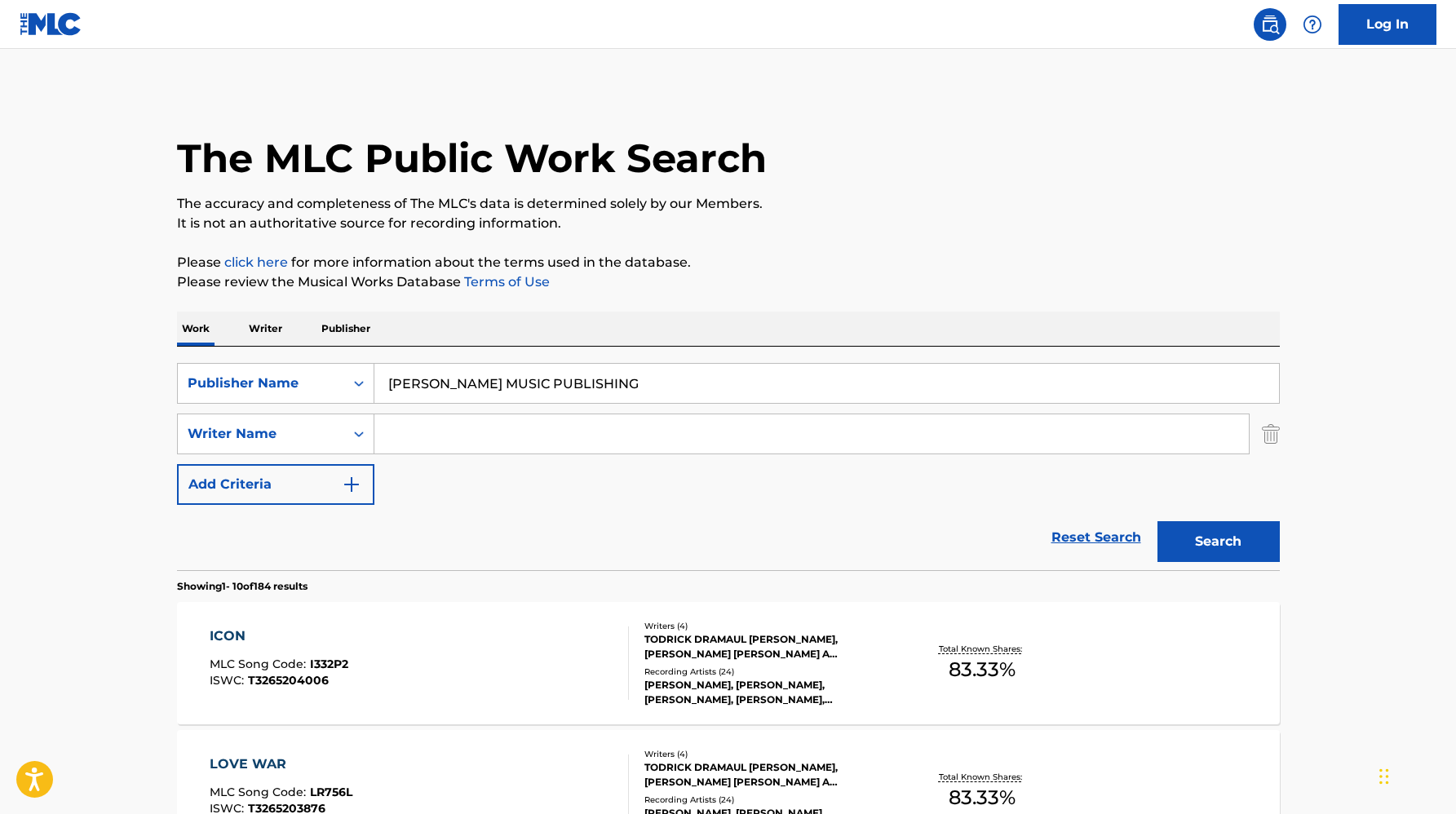
click at [417, 376] on input "[PERSON_NAME] MUSIC PUBLISHING" at bounding box center [826, 383] width 905 height 39
paste input "ITBIRD"
type input "BITBIRD PUBLISHING"
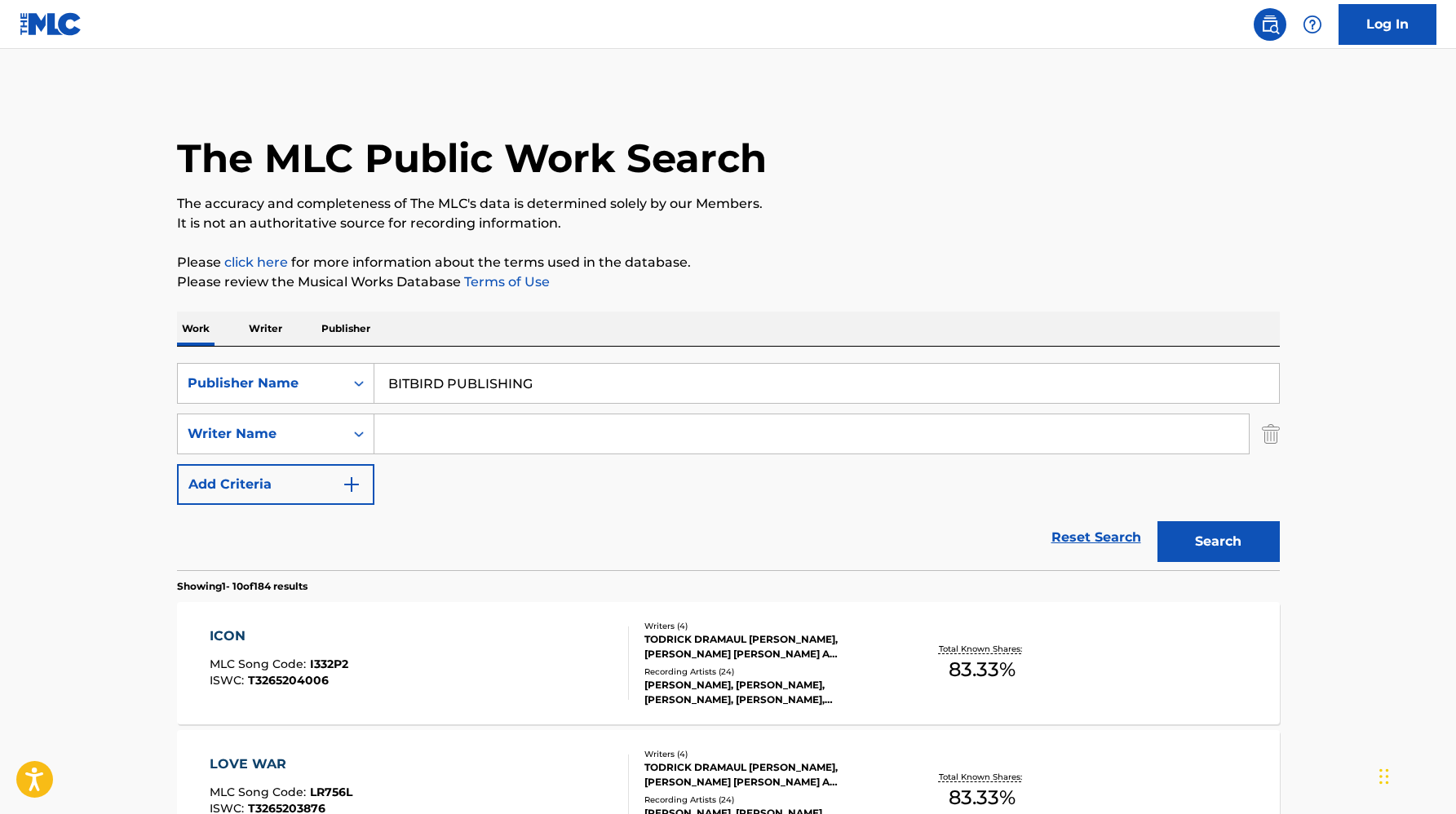
click at [1158, 521] on button "Search" at bounding box center [1218, 541] width 122 height 41
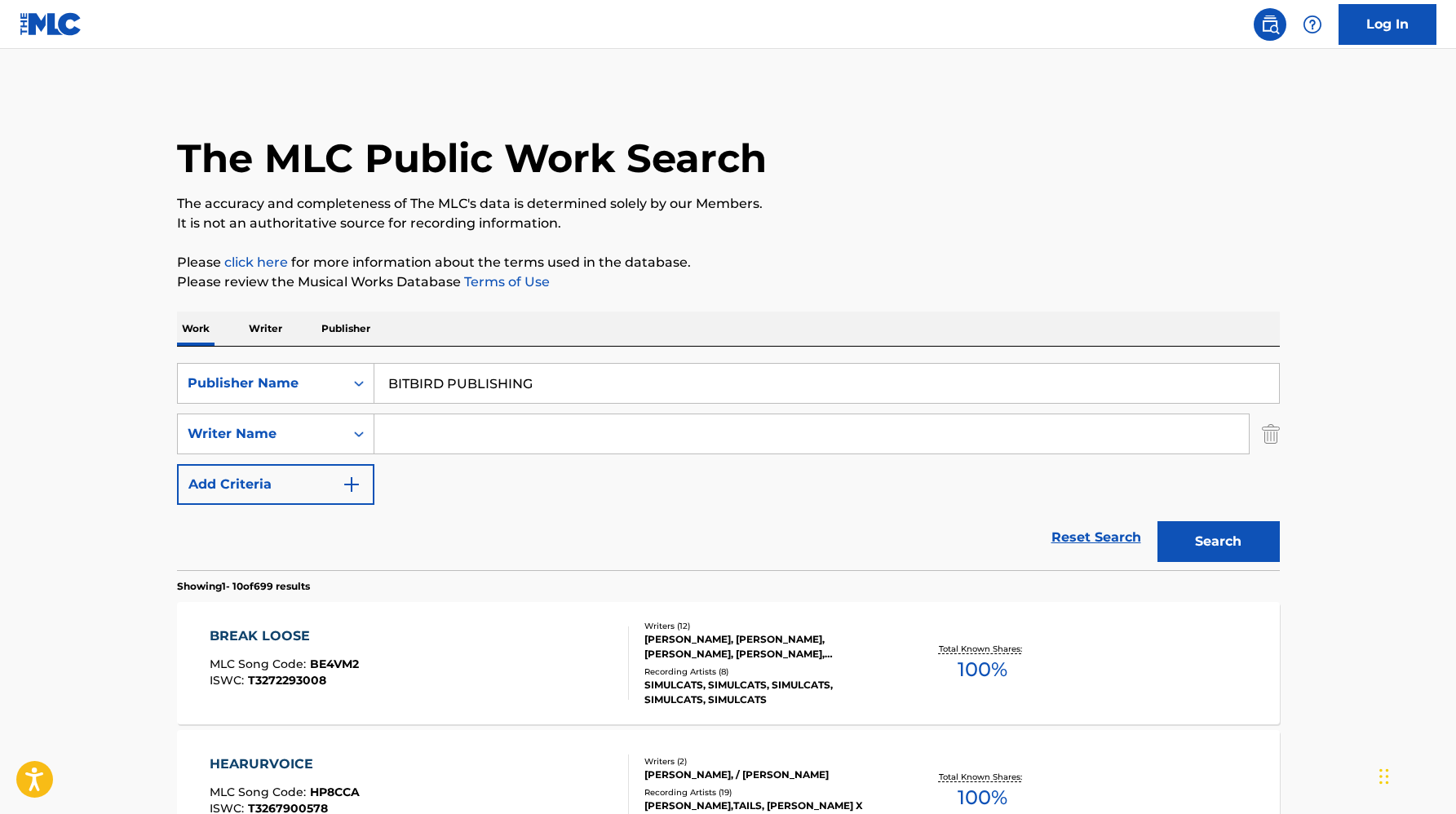
click at [722, 662] on div "Writers ( 12 ) [PERSON_NAME], [PERSON_NAME], [PERSON_NAME], [PERSON_NAME], [PER…" at bounding box center [760, 663] width 262 height 87
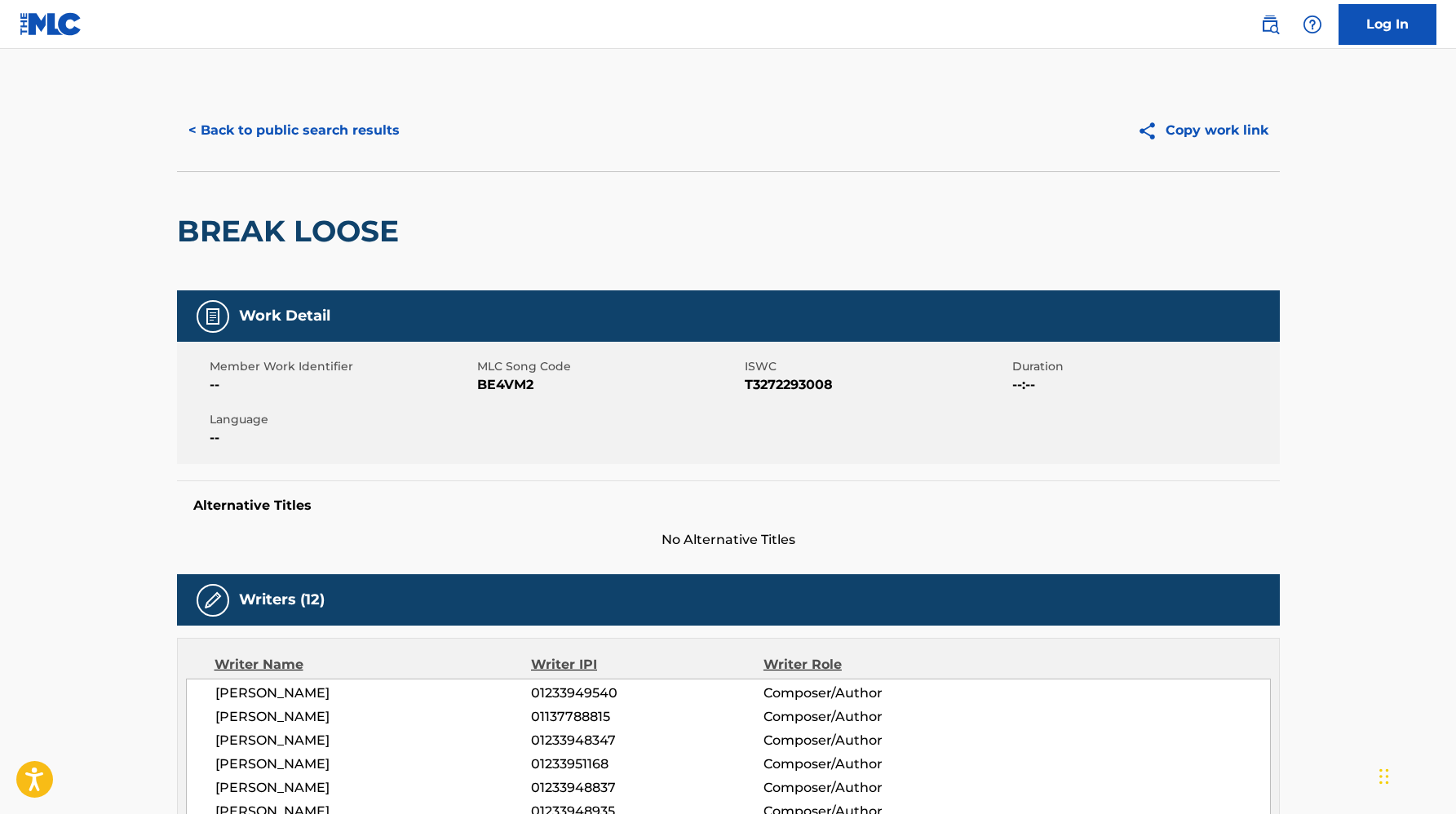
click at [496, 390] on span "BE4VM2" at bounding box center [609, 385] width 264 height 20
copy span "BE4VM2"
